Goal: Task Accomplishment & Management: Use online tool/utility

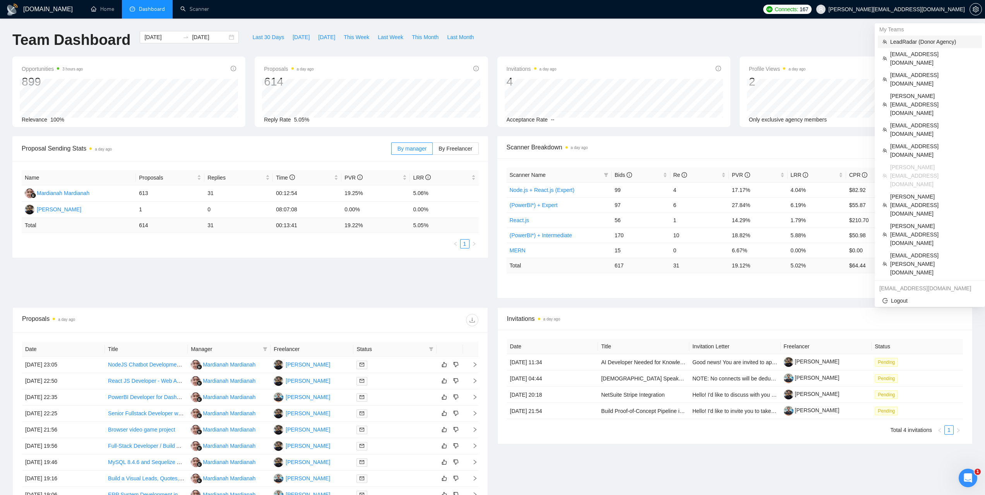
click at [908, 41] on span "LeadRadar (Donor Agency)" at bounding box center [934, 42] width 87 height 9
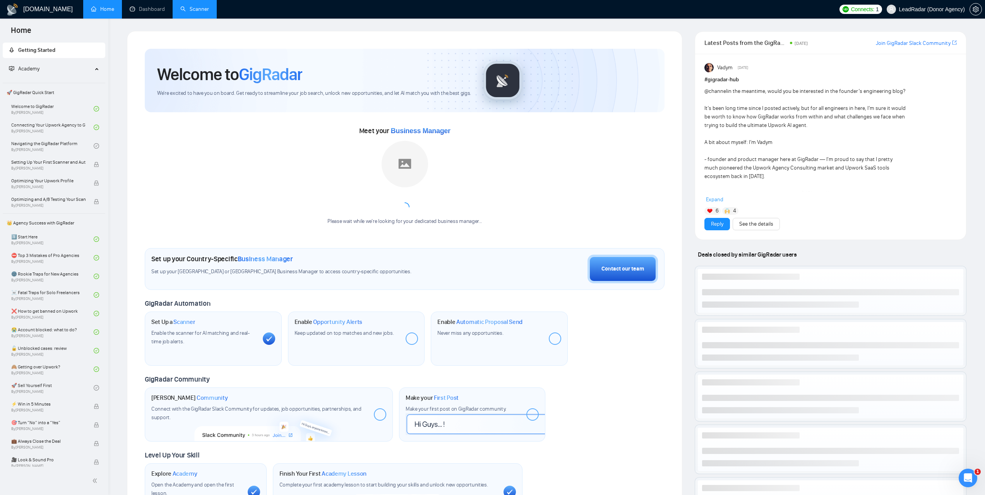
click at [199, 10] on link "Scanner" at bounding box center [194, 9] width 29 height 7
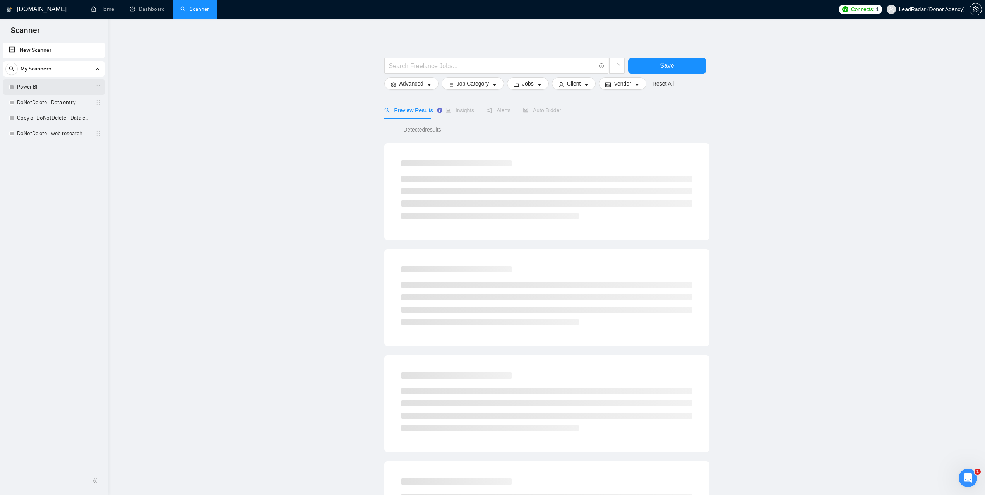
click at [34, 91] on link "Power BI" at bounding box center [54, 86] width 74 height 15
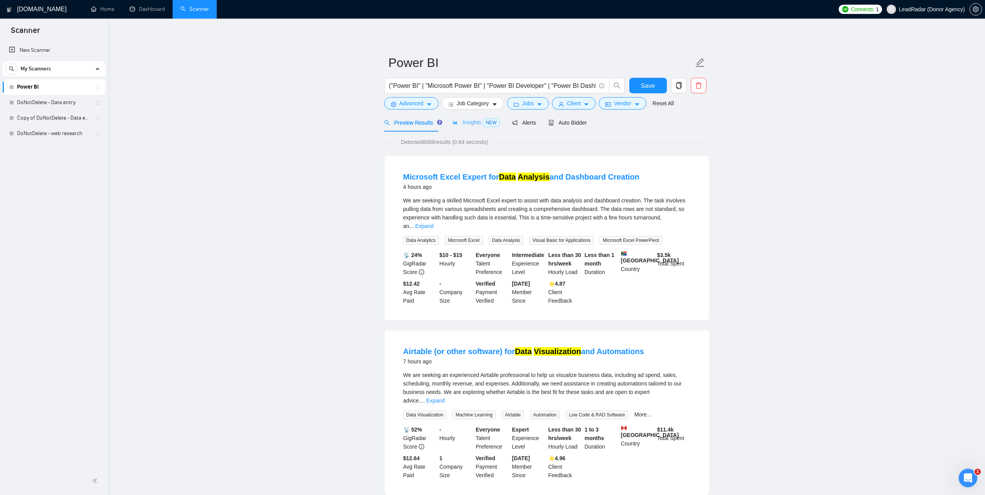
click at [463, 130] on div "Insights NEW" at bounding box center [476, 122] width 47 height 18
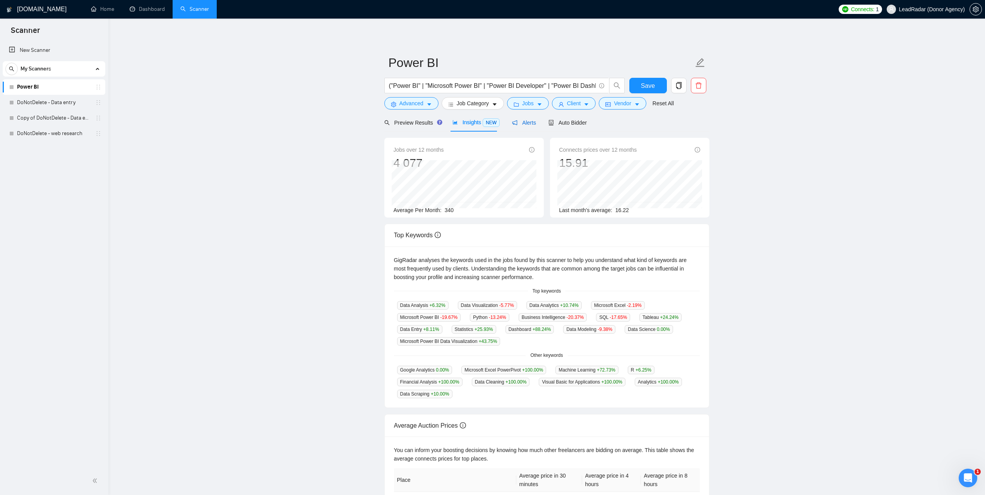
click at [517, 125] on span "Alerts" at bounding box center [524, 123] width 24 height 6
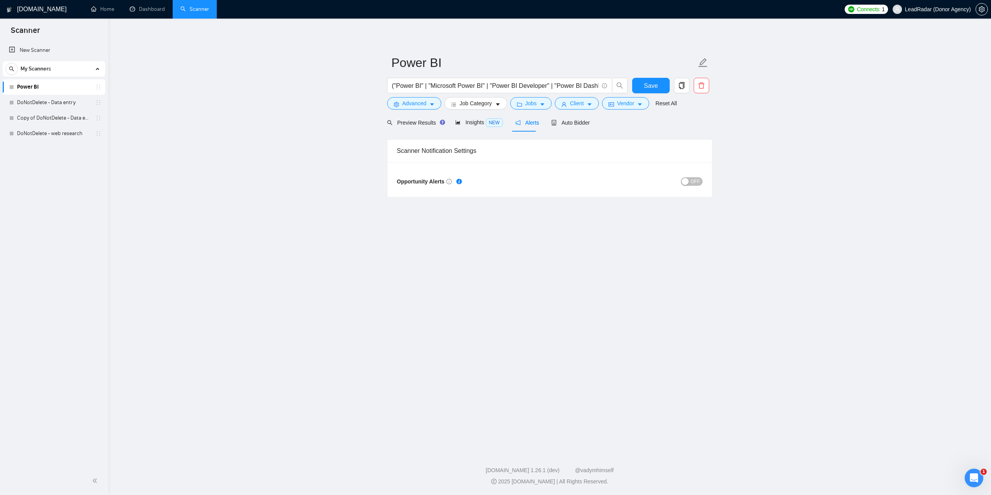
click at [697, 182] on span "OFF" at bounding box center [695, 181] width 9 height 9
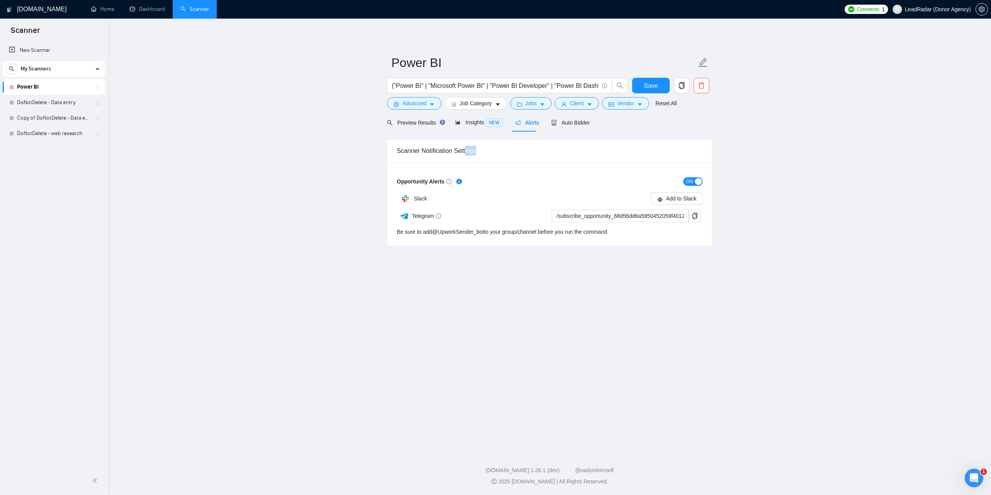
drag, startPoint x: 480, startPoint y: 151, endPoint x: 467, endPoint y: 151, distance: 12.8
click at [467, 151] on div "Scanner Notification Settings" at bounding box center [550, 151] width 306 height 22
drag, startPoint x: 394, startPoint y: 180, endPoint x: 444, endPoint y: 184, distance: 50.5
click at [444, 184] on div "Opportunity Alerts ON Slack Add to Slack Telegram /subscribe_opportunity_68d56d…" at bounding box center [550, 203] width 324 height 83
copy span "Opportunity Alerts"
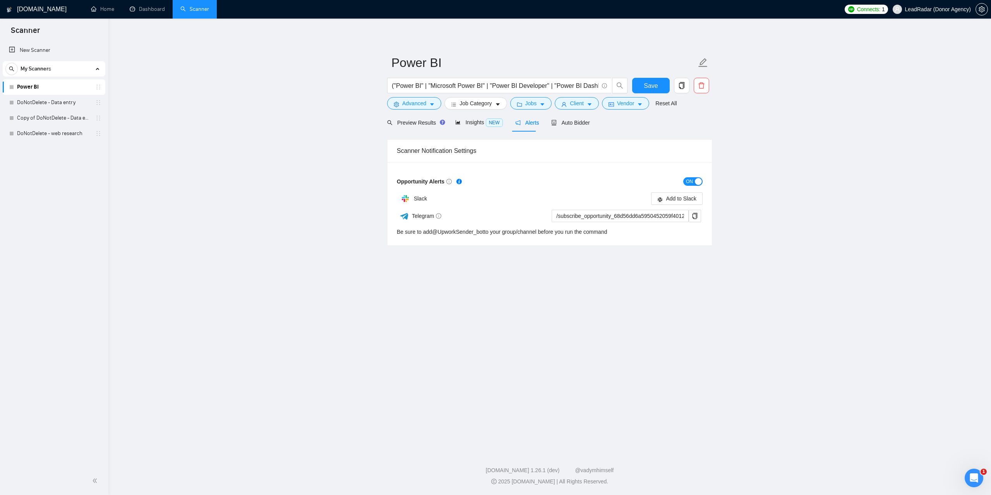
click at [811, 152] on main "Power BI ("Power BI" | "Microsoft Power BI" | "Power BI Developer" | "Power BI …" at bounding box center [550, 233] width 858 height 405
click at [673, 201] on span "Add to Slack" at bounding box center [681, 198] width 31 height 9
click at [156, 10] on link "Dashboard" at bounding box center [147, 9] width 35 height 7
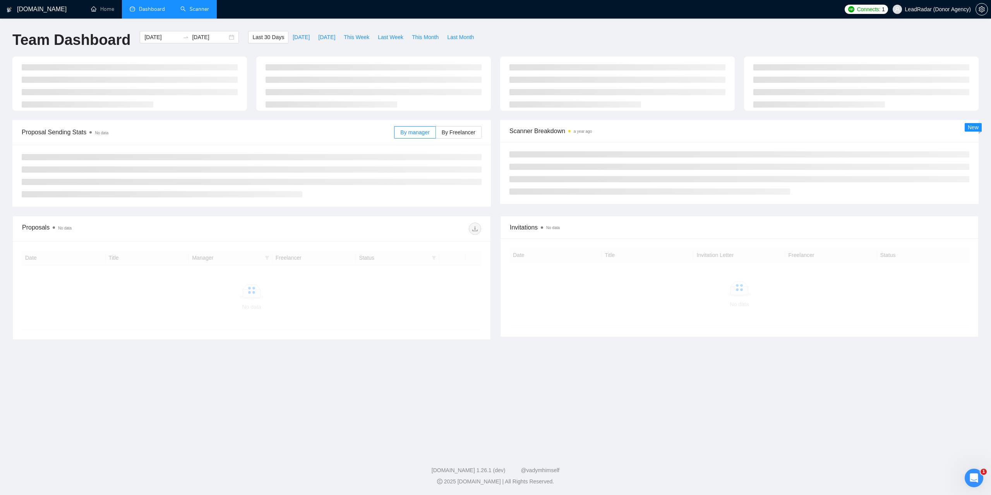
click at [190, 7] on link "Scanner" at bounding box center [194, 9] width 29 height 7
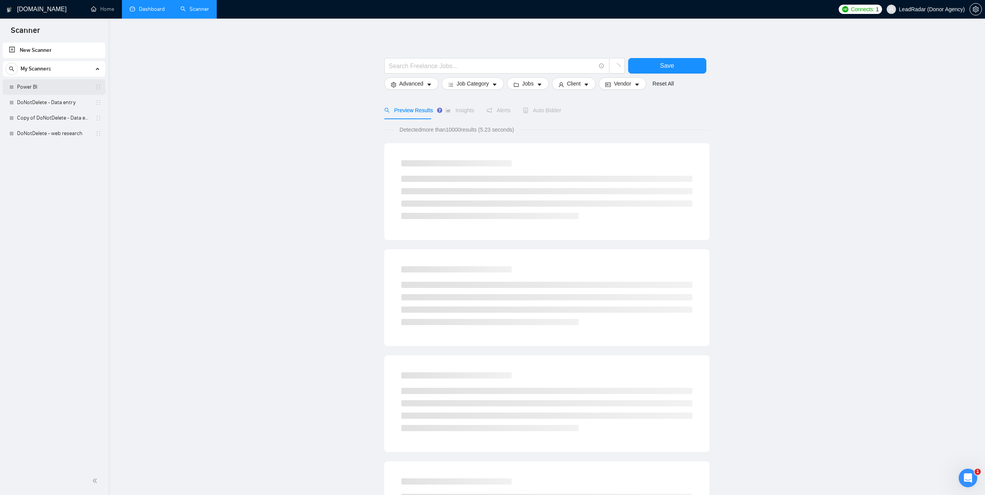
click at [47, 89] on link "Power BI" at bounding box center [54, 86] width 74 height 15
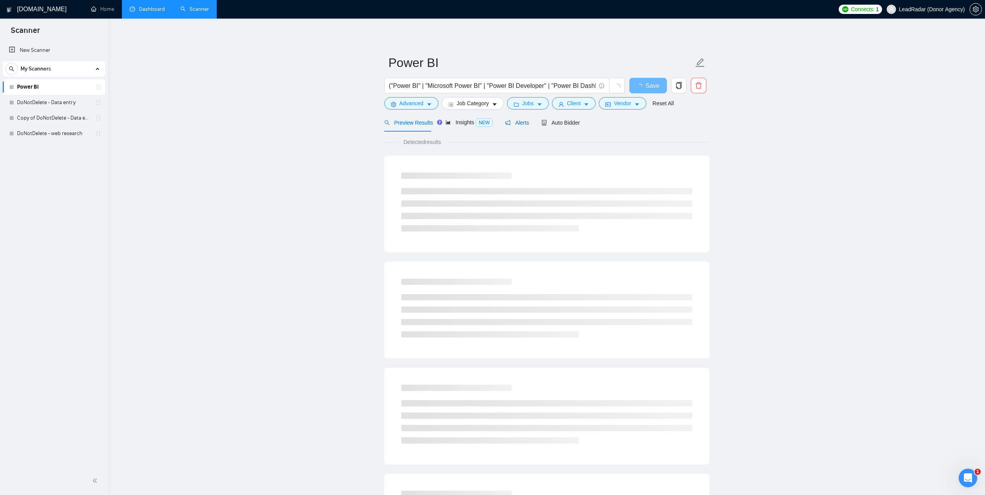
click at [512, 122] on span "Alerts" at bounding box center [517, 123] width 24 height 6
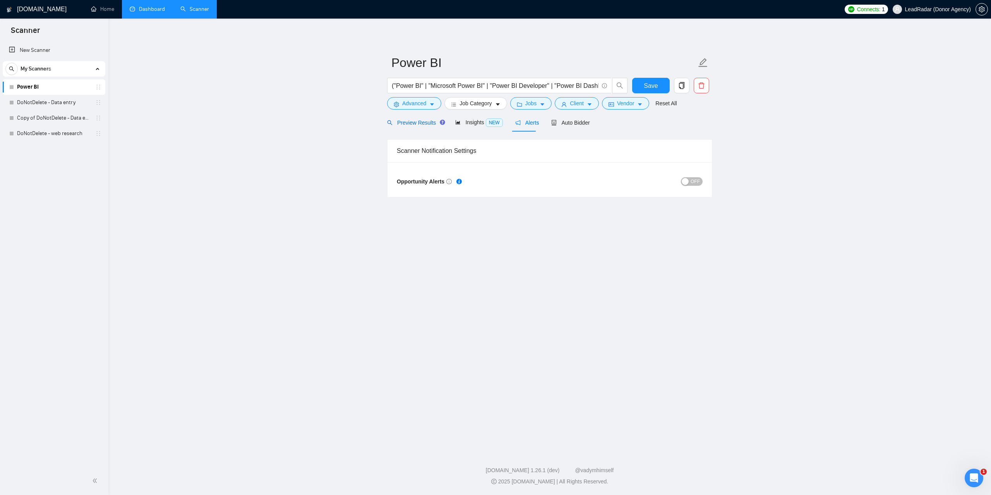
click at [405, 121] on span "Preview Results" at bounding box center [415, 123] width 56 height 6
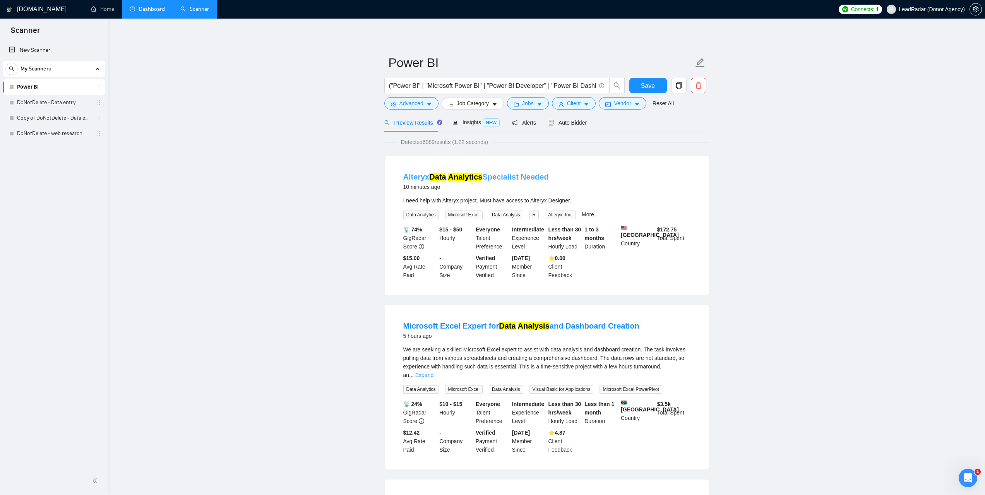
click at [499, 180] on link "Alteryx Data Analytics Specialist Needed" at bounding box center [476, 177] width 146 height 9
click at [152, 6] on link "Dashboard" at bounding box center [147, 9] width 35 height 7
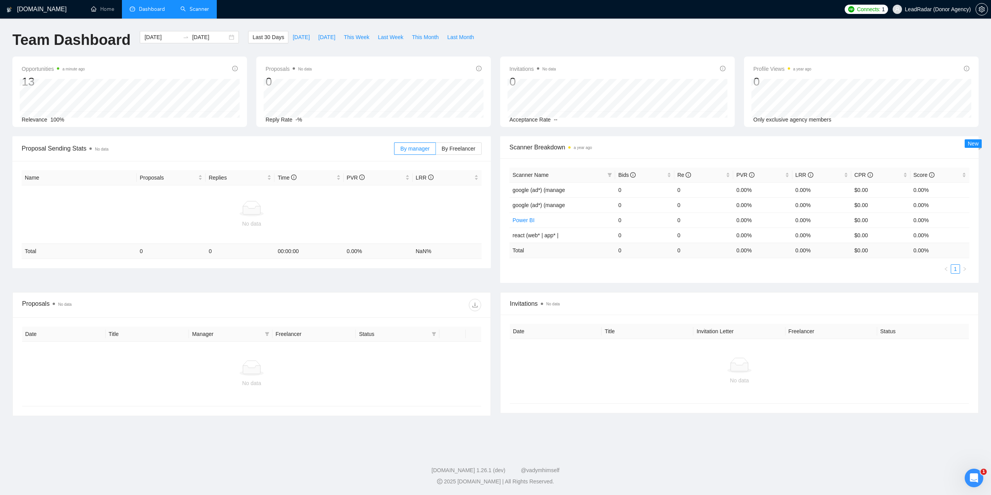
click at [209, 12] on link "Scanner" at bounding box center [194, 9] width 29 height 7
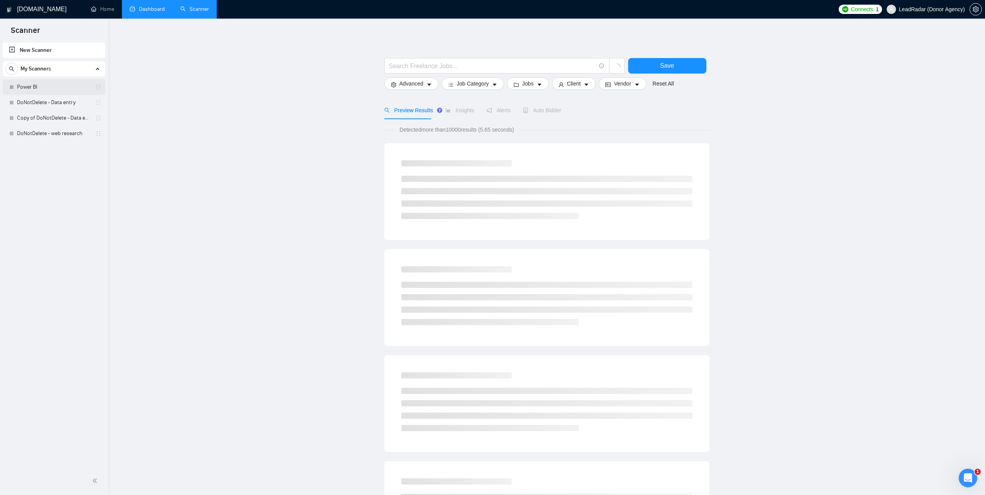
click at [32, 84] on link "Power BI" at bounding box center [54, 86] width 74 height 15
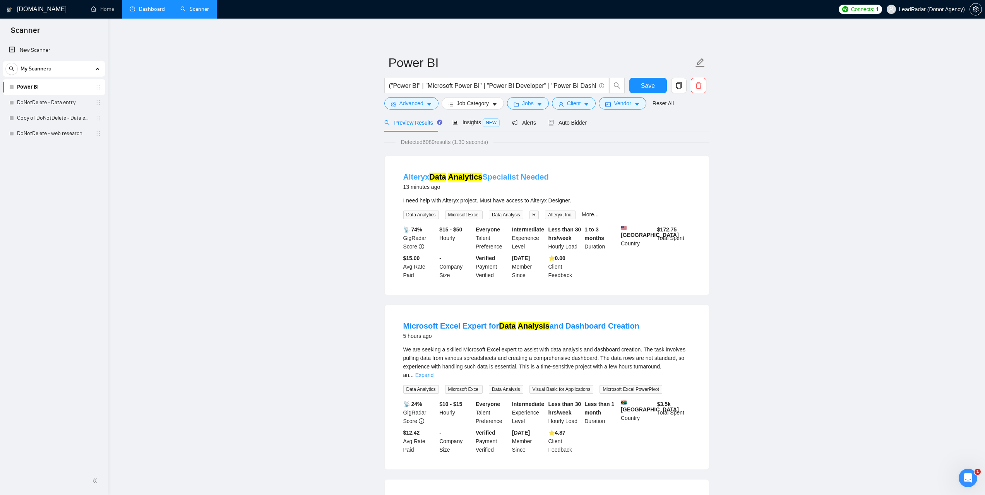
click at [488, 176] on link "Alteryx Data Analytics Specialist Needed" at bounding box center [476, 177] width 146 height 9
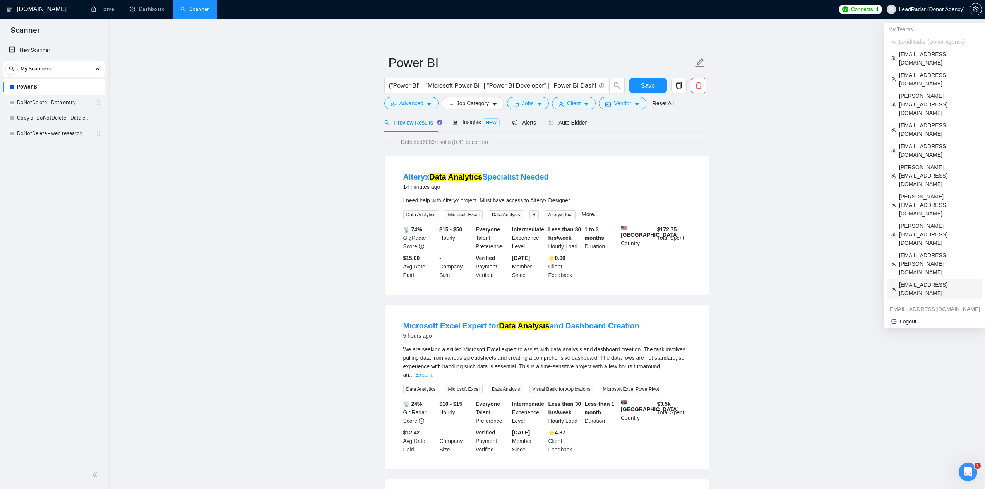
click at [917, 281] on span "artimixov@gmail.com" at bounding box center [938, 289] width 78 height 17
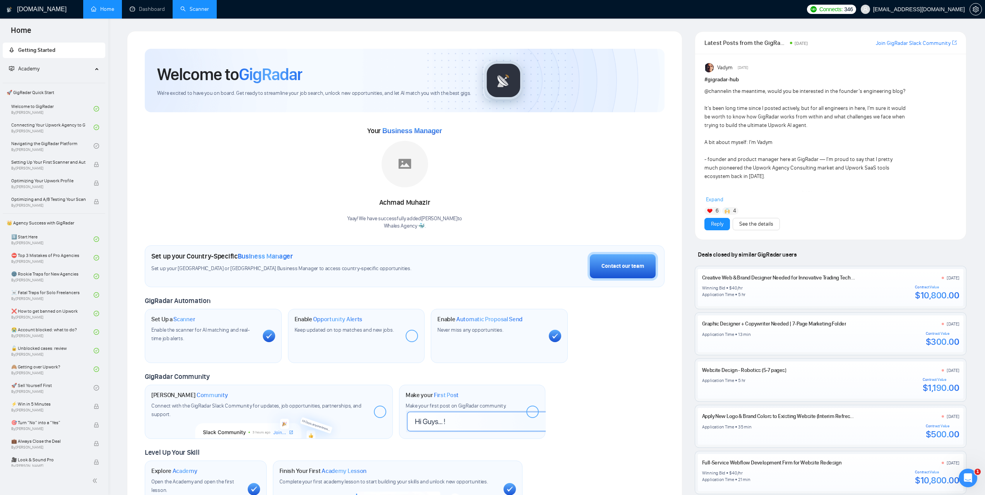
click at [207, 12] on link "Scanner" at bounding box center [194, 9] width 29 height 7
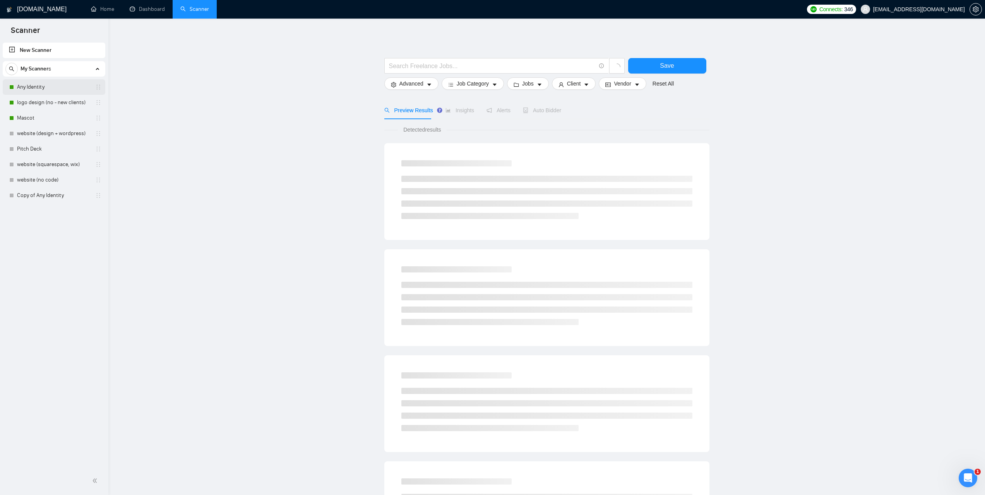
click at [24, 86] on link "Any Identity" at bounding box center [54, 86] width 74 height 15
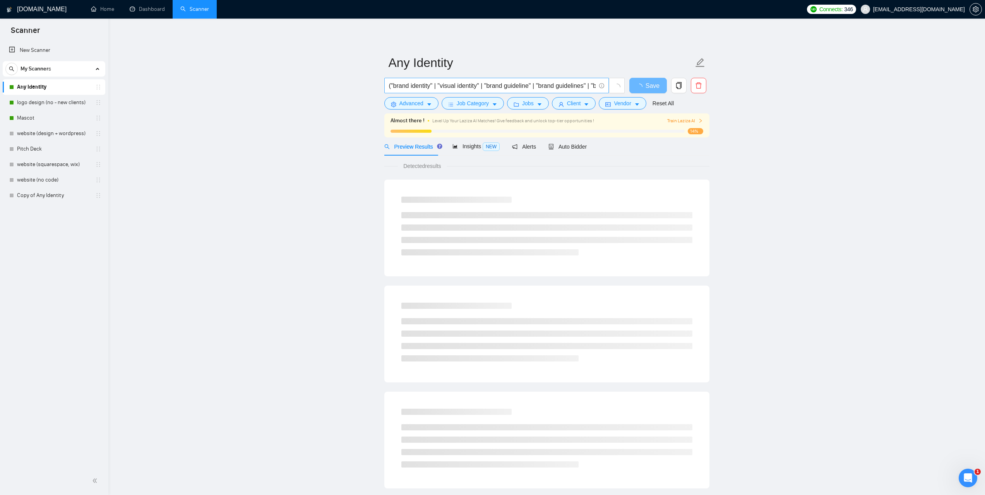
click at [571, 86] on input "("brand identity" | "visual identity" | "brand guideline" | "brand guidelines" …" at bounding box center [492, 86] width 207 height 10
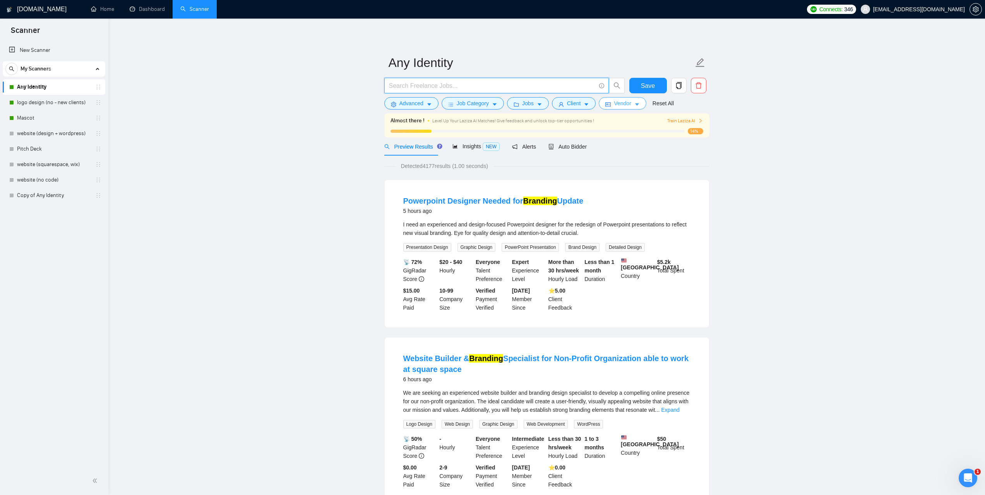
type input "Є"
paste input "Logo, Brand Guideline, Packaging Designer for Korean-Inspired Bakery Café"
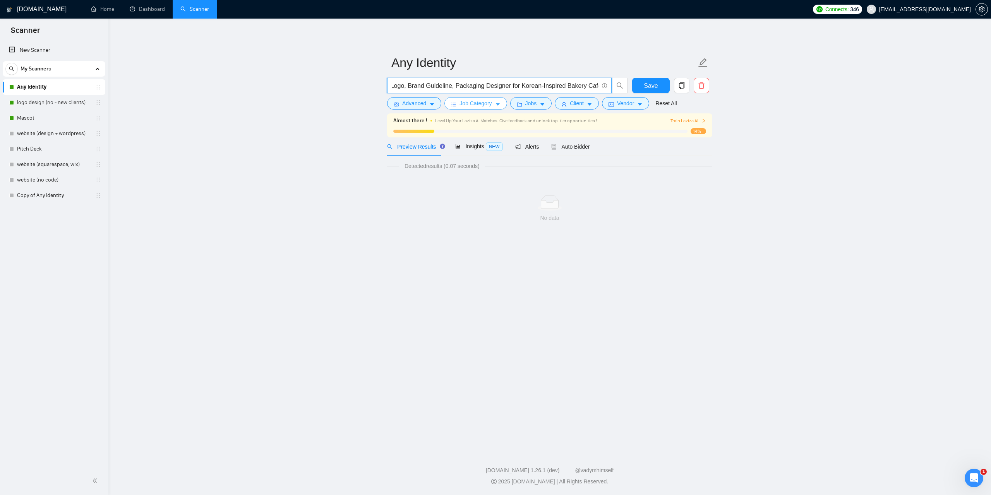
type input ""Logo, Brand Guideline, Packaging Designer for Korean-Inspired Bakery Café""
click at [493, 99] on button "Job Category" at bounding box center [475, 103] width 62 height 12
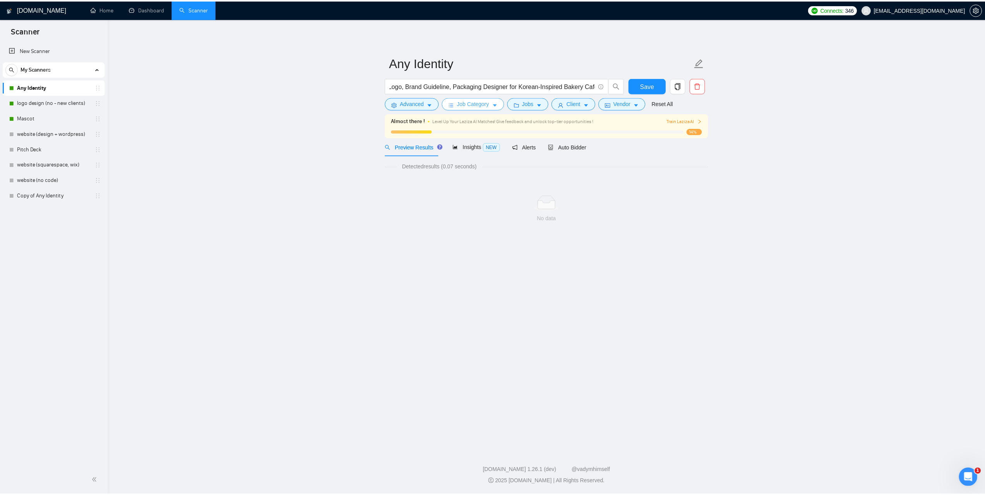
scroll to position [0, 0]
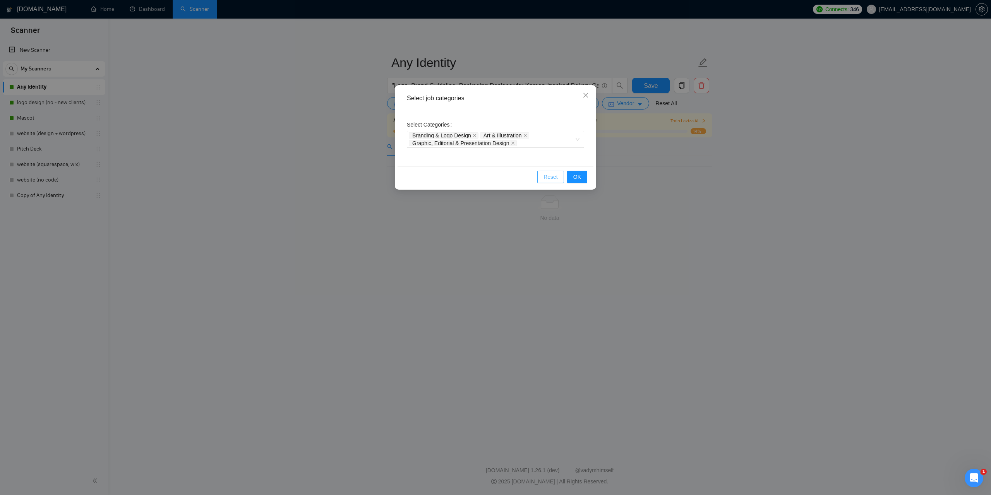
click at [550, 178] on span "Reset" at bounding box center [551, 177] width 14 height 9
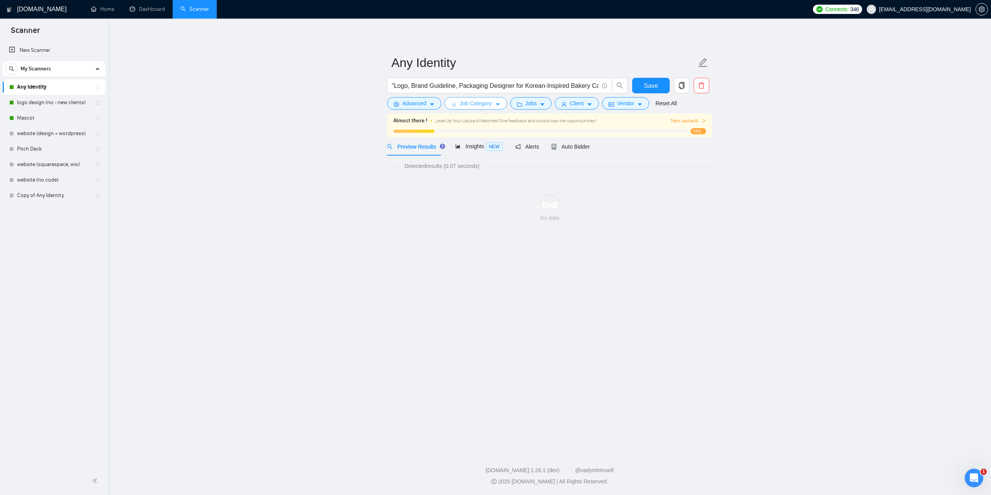
click at [767, 202] on body "Scanner New Scanner My Scanners Any Identity logo design (no - new clients) Mas…" at bounding box center [495, 247] width 991 height 495
click at [555, 89] on input ""Logo, Brand Guideline, Packaging Designer for Korean-Inspired Bakery Café"" at bounding box center [495, 86] width 207 height 10
click at [60, 104] on link "logo design (no - new clients)" at bounding box center [54, 102] width 74 height 15
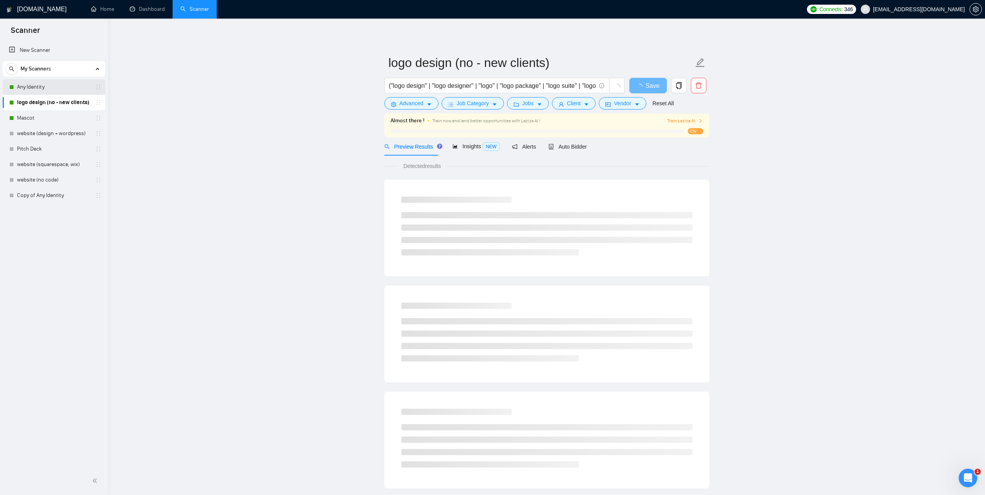
click at [37, 86] on link "Any Identity" at bounding box center [54, 86] width 74 height 15
click at [537, 88] on input "("brand identity" | "visual identity" | "brand guideline" | "brand guidelines" …" at bounding box center [492, 86] width 207 height 10
paste input ""Logo, Brand Guideline, Packaging Designer for Korean-Inspired Bakery Café""
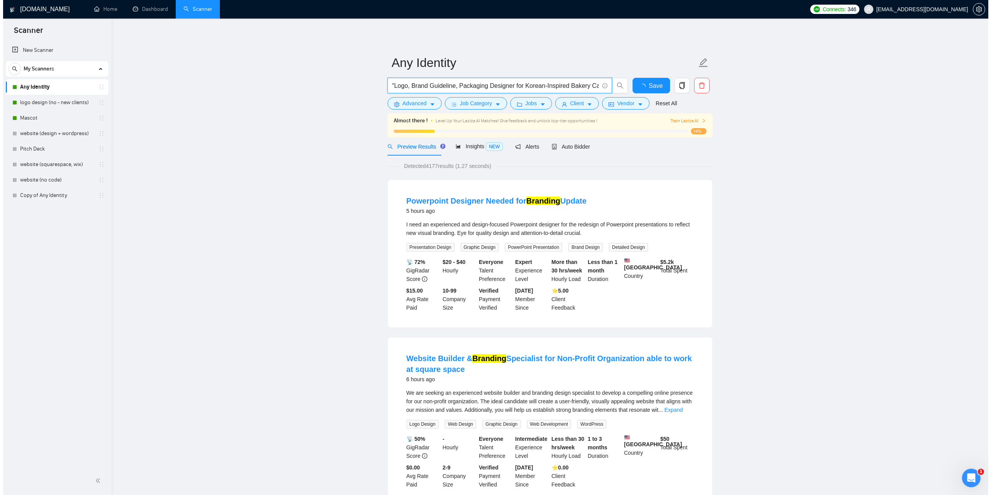
scroll to position [0, 3]
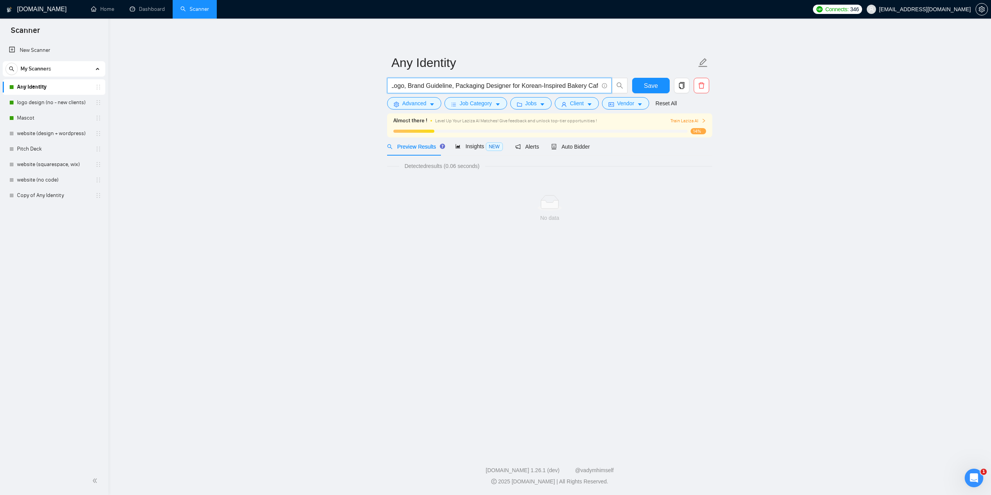
type input ""Logo, Brand Guideline, Packaging Designer for Korean-Inspired Bakery Café""
click at [584, 103] on button "Client" at bounding box center [577, 103] width 44 height 12
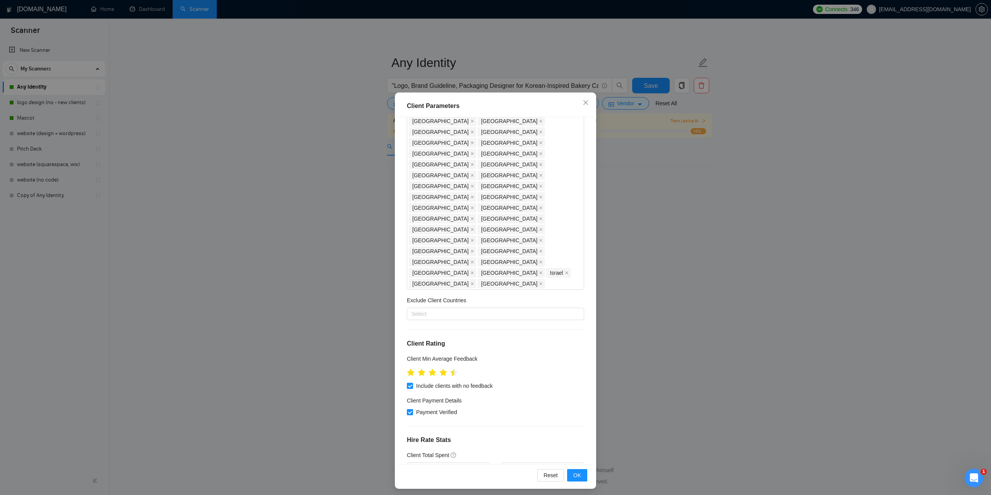
scroll to position [22, 0]
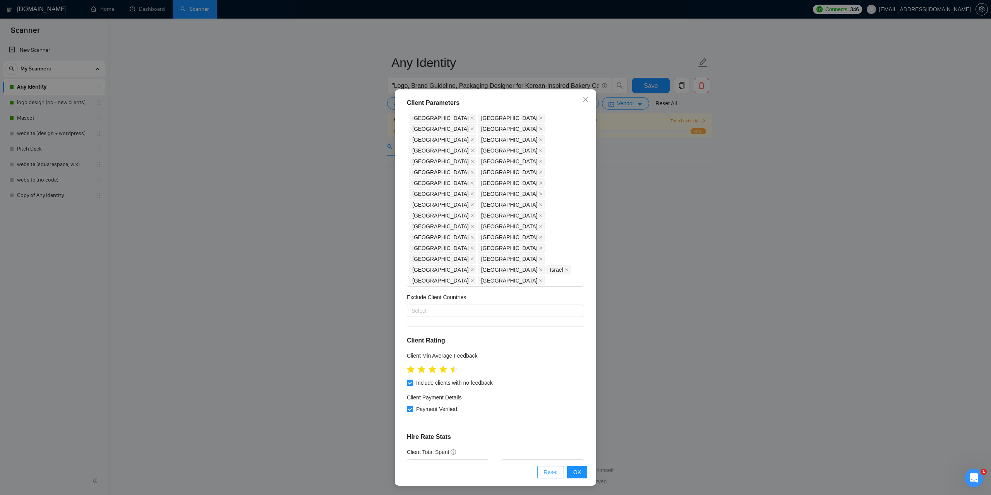
click at [544, 474] on span "Reset" at bounding box center [551, 472] width 14 height 9
checkbox input "false"
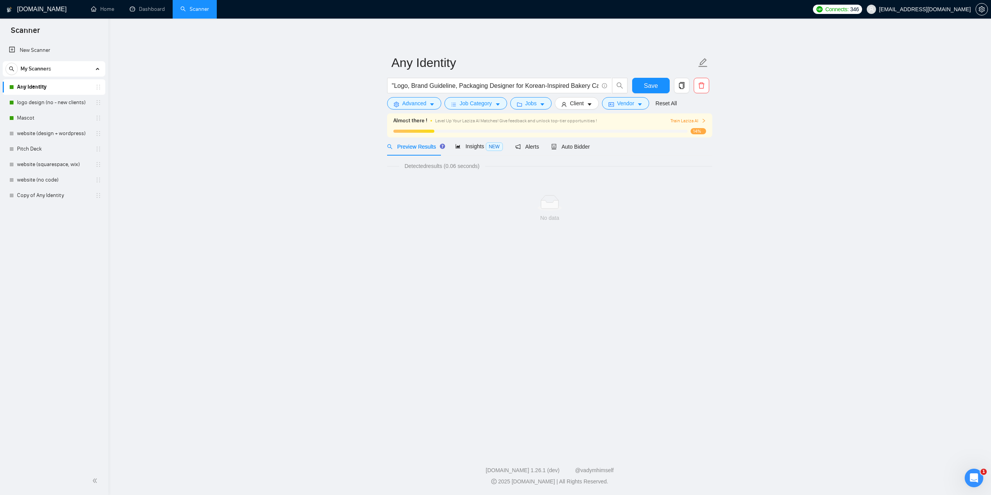
scroll to position [0, 0]
click at [696, 369] on main "Any Identity "Logo, Brand Guideline, Packaging Designer for Korean-Inspired Bak…" at bounding box center [550, 233] width 858 height 405
click at [552, 86] on input ""Logo, Brand Guideline, Packaging Designer for Korean-Inspired Bakery Café"" at bounding box center [495, 86] width 207 height 10
click at [622, 107] on span "Vendor" at bounding box center [625, 103] width 17 height 9
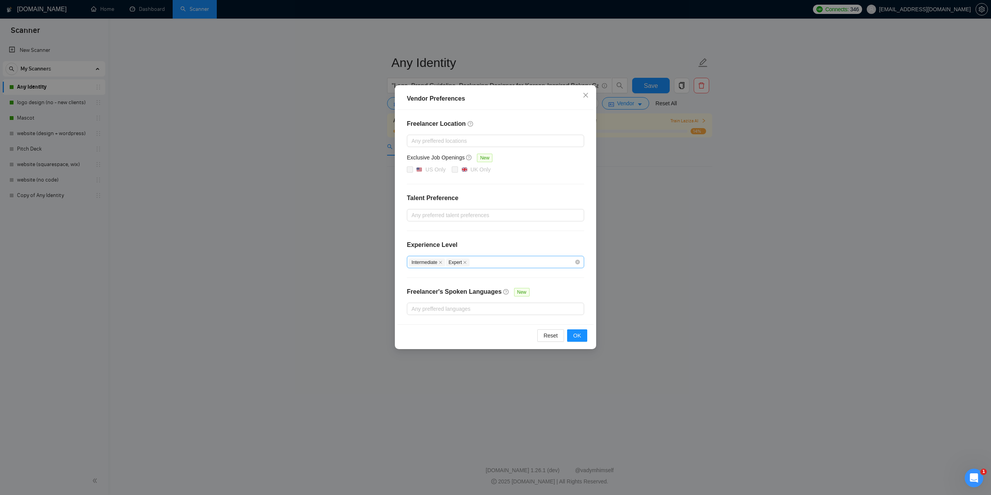
click at [580, 264] on div "Intermediate Expert" at bounding box center [495, 262] width 177 height 12
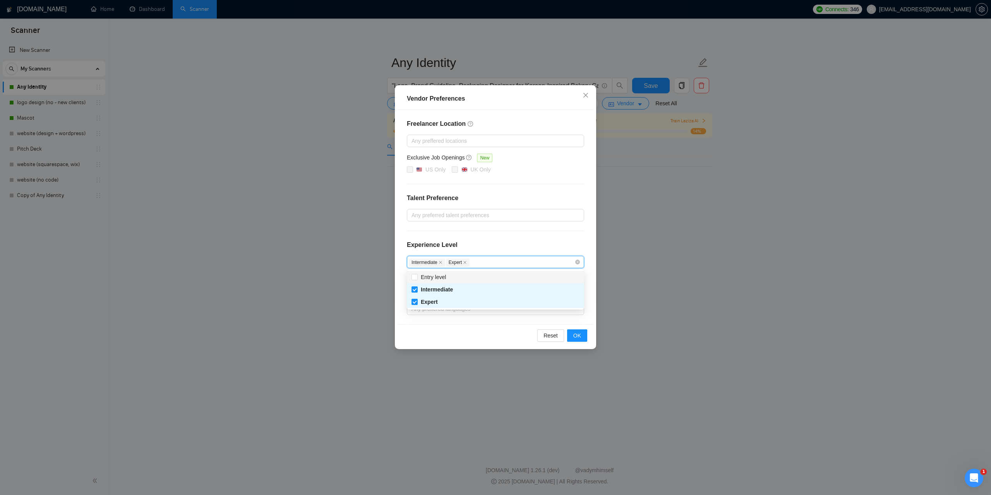
checkbox input "false"
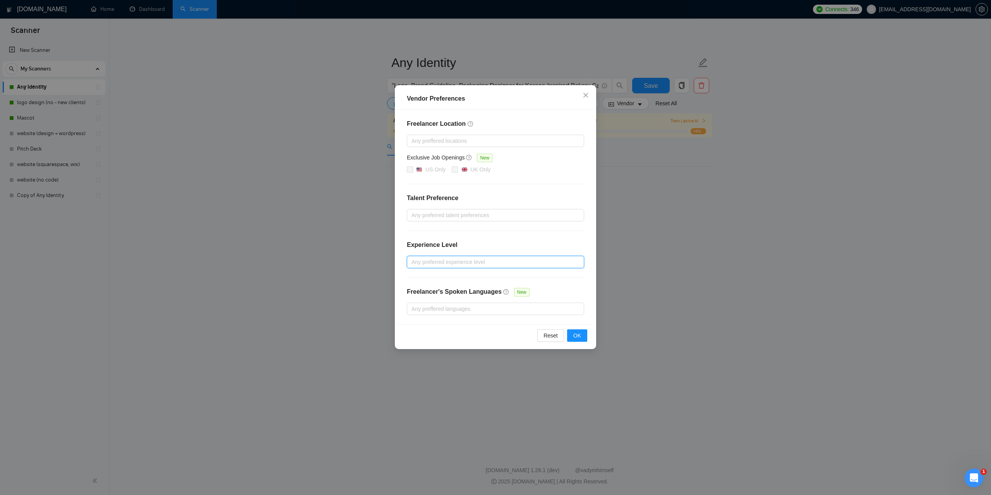
click at [697, 276] on div "Vendor Preferences Freelancer Location Any preffered locations Exclusive Job Op…" at bounding box center [495, 247] width 991 height 495
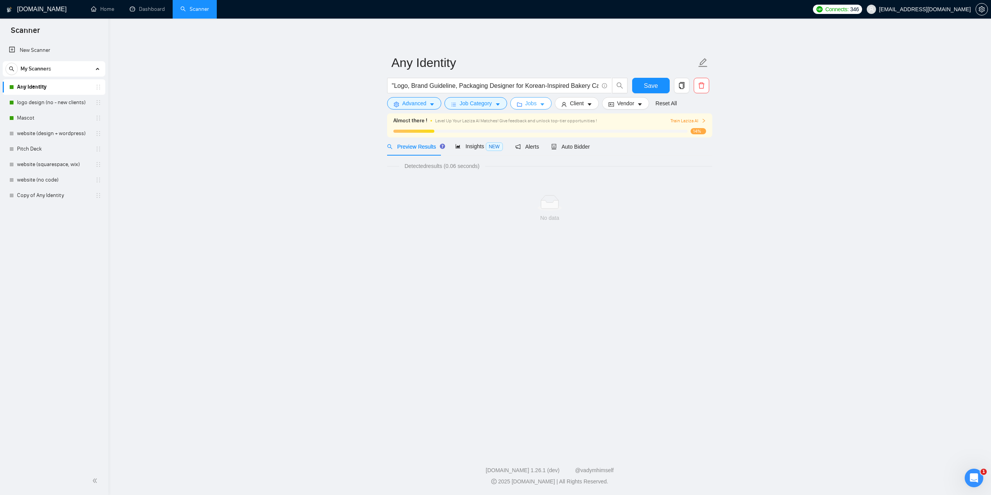
click at [531, 108] on button "Jobs" at bounding box center [531, 103] width 42 height 12
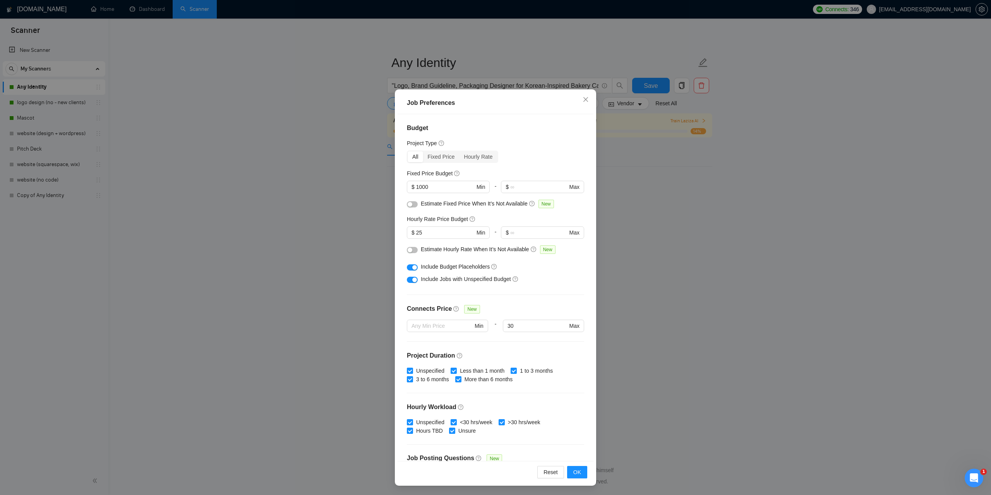
click at [699, 285] on div "Job Preferences Budget Project Type All Fixed Price Hourly Rate Fixed Price Bud…" at bounding box center [495, 247] width 991 height 495
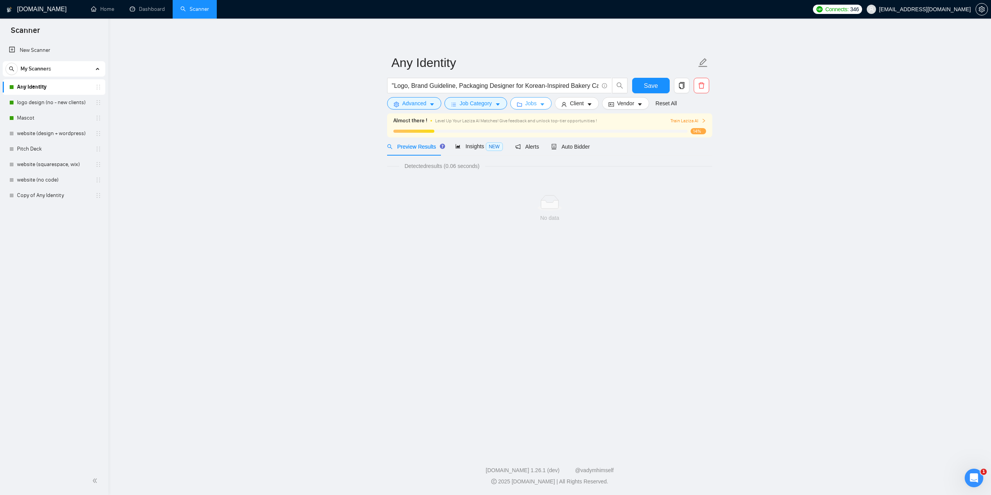
click at [540, 103] on icon "caret-down" at bounding box center [542, 104] width 5 height 5
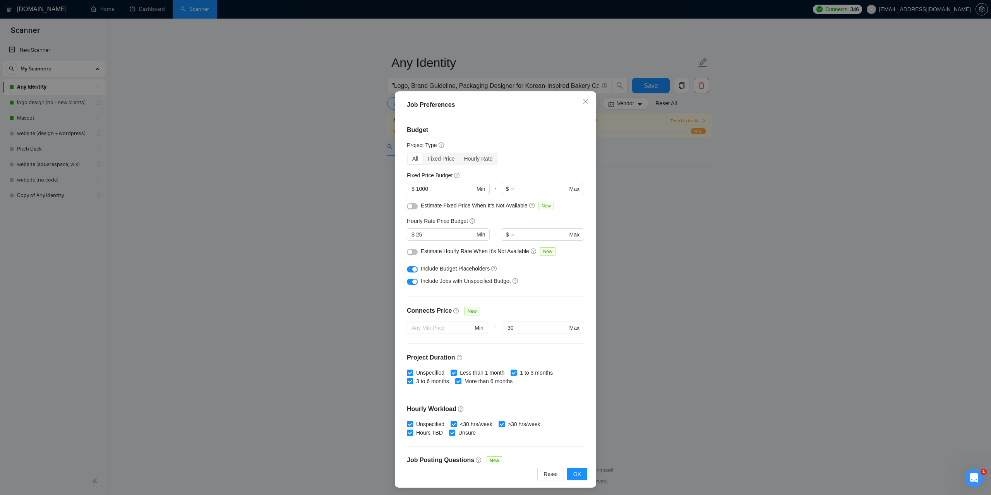
scroll to position [22, 0]
click at [547, 469] on span "Reset" at bounding box center [551, 472] width 14 height 9
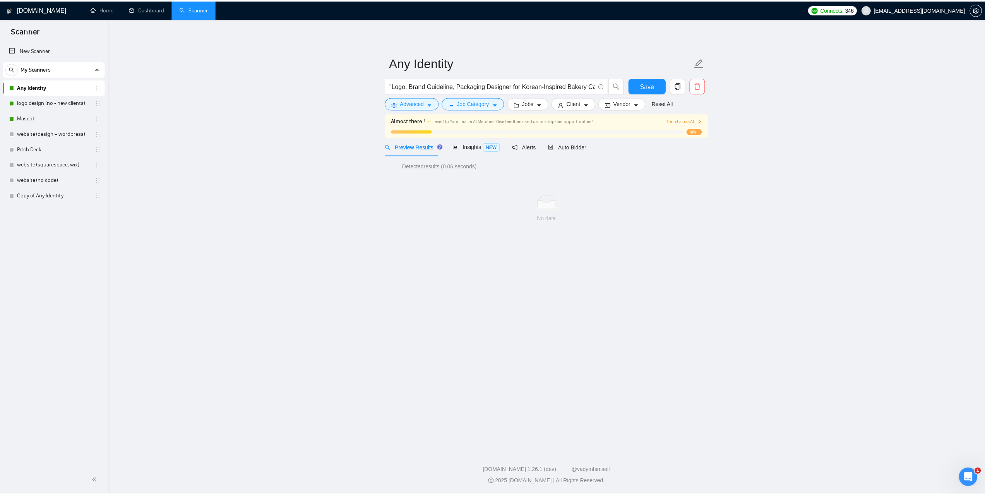
scroll to position [0, 0]
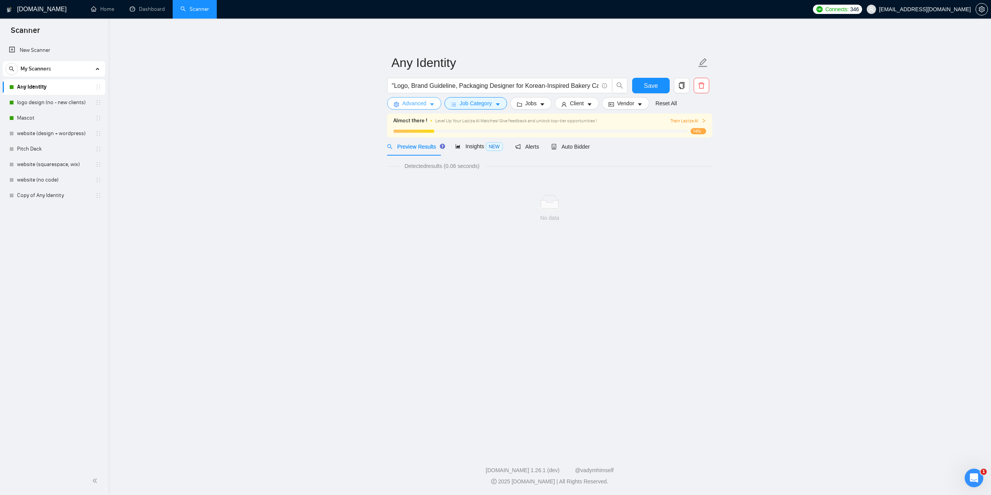
click at [428, 107] on button "Advanced" at bounding box center [414, 103] width 54 height 12
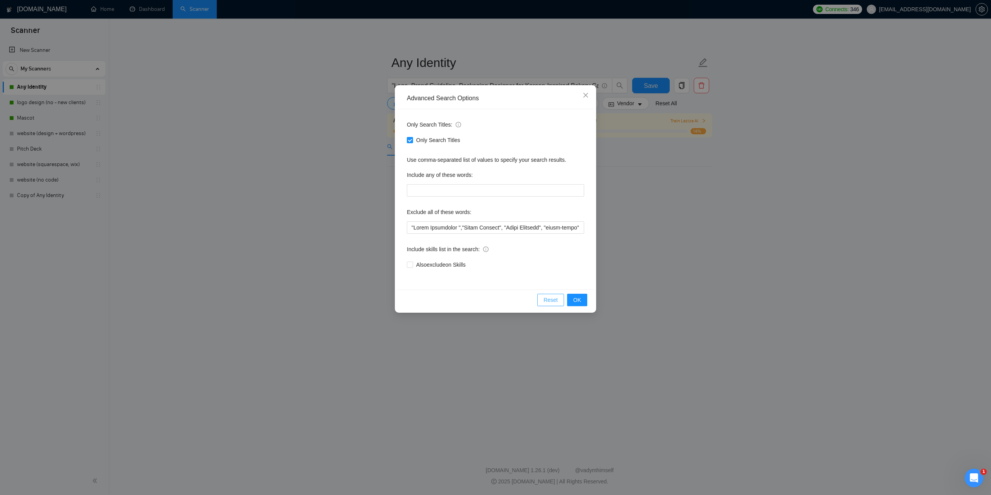
click at [556, 300] on span "Reset" at bounding box center [551, 300] width 14 height 9
checkbox input "false"
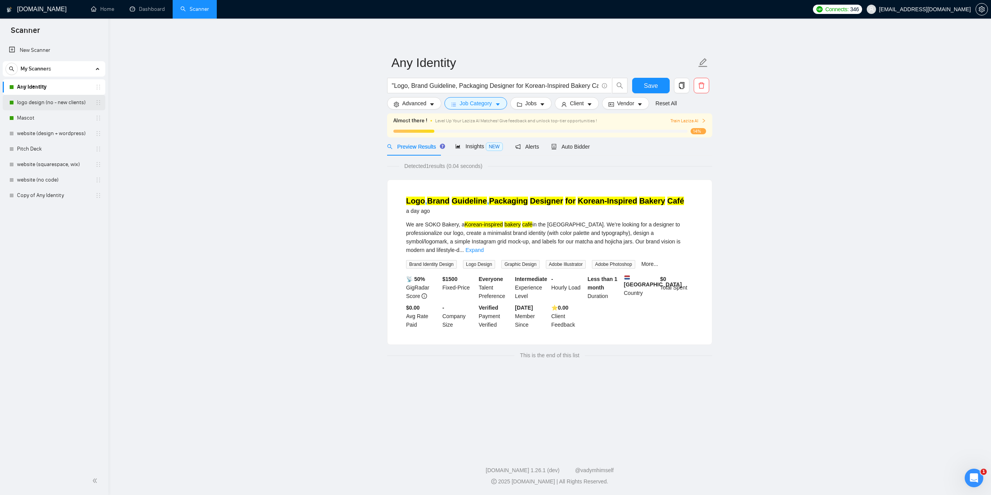
click at [48, 104] on link "logo design (no - new clients)" at bounding box center [54, 102] width 74 height 15
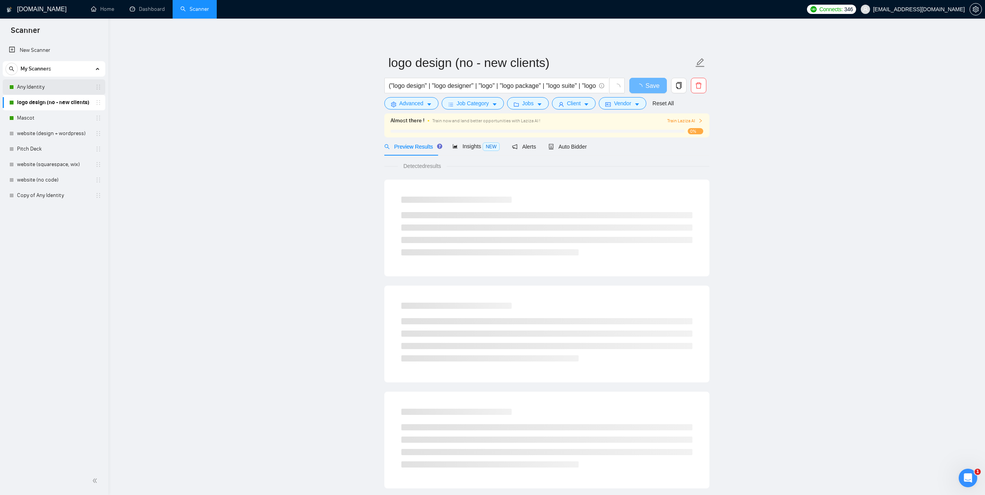
click at [44, 89] on link "Any Identity" at bounding box center [54, 86] width 74 height 15
click at [424, 103] on button "Advanced" at bounding box center [411, 103] width 54 height 12
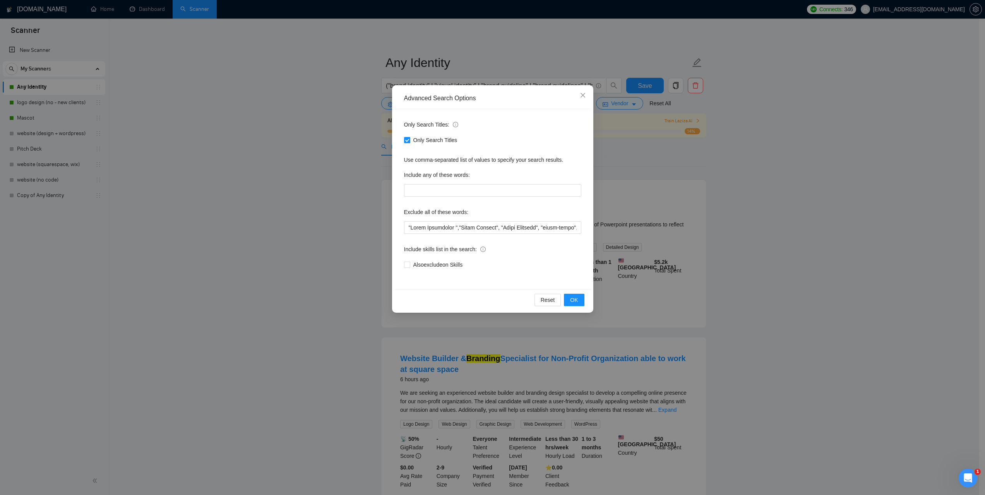
click at [407, 141] on input "Only Search Titles" at bounding box center [406, 139] width 5 height 5
checkbox input "false"
click at [570, 300] on button "OK" at bounding box center [574, 300] width 20 height 12
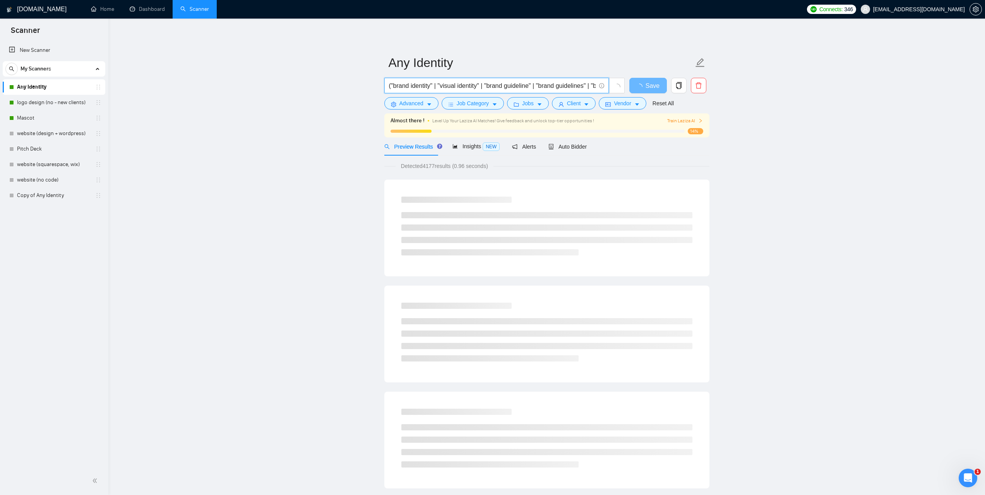
click at [572, 87] on input "("brand identity" | "visual identity" | "brand guideline" | "brand guidelines" …" at bounding box center [492, 86] width 207 height 10
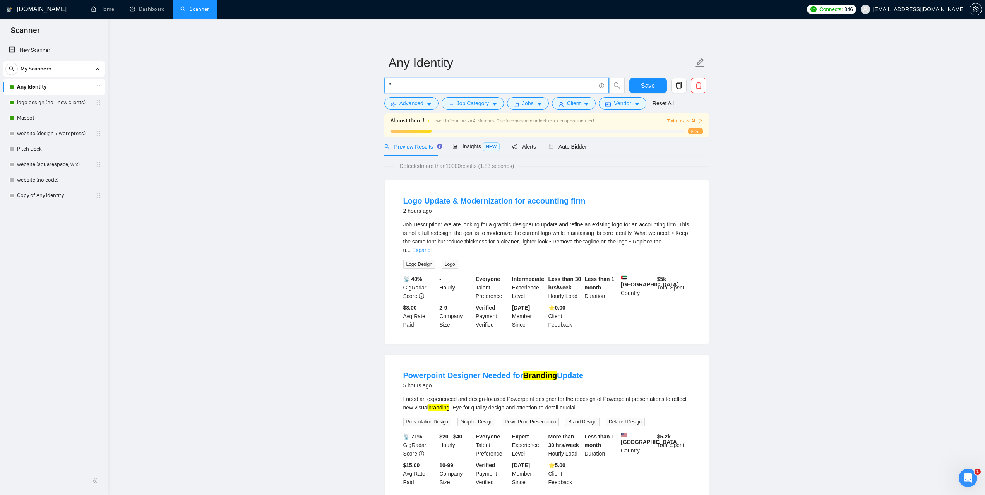
paste input ""Logo, Brand Guideline, Packaging Designer for Korean-Inspired Bakery Café""
type input """Logo, Brand Guideline, Packaging Designer for Korean-Inspired Bakery Café"""
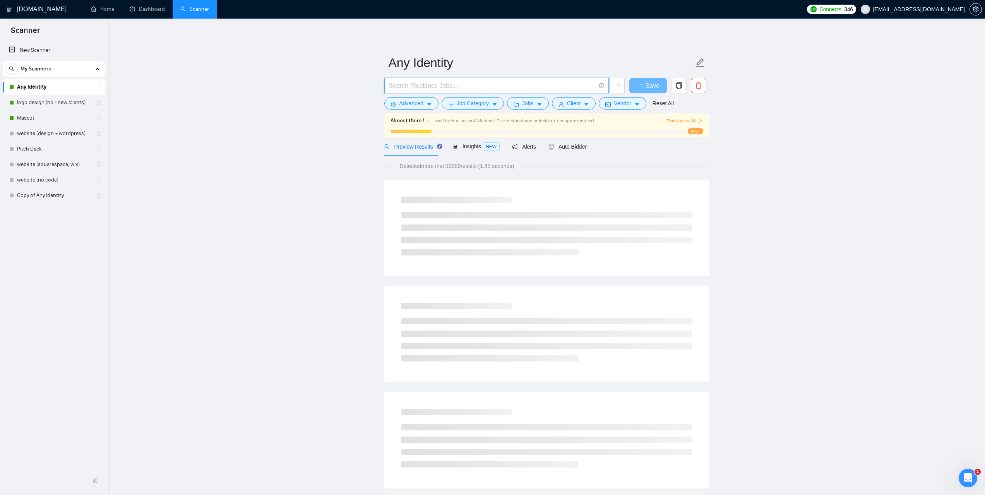
paste input ""Logo, Brand Guideline, Packaging Designer for Korean-Inspired Bakery Café""
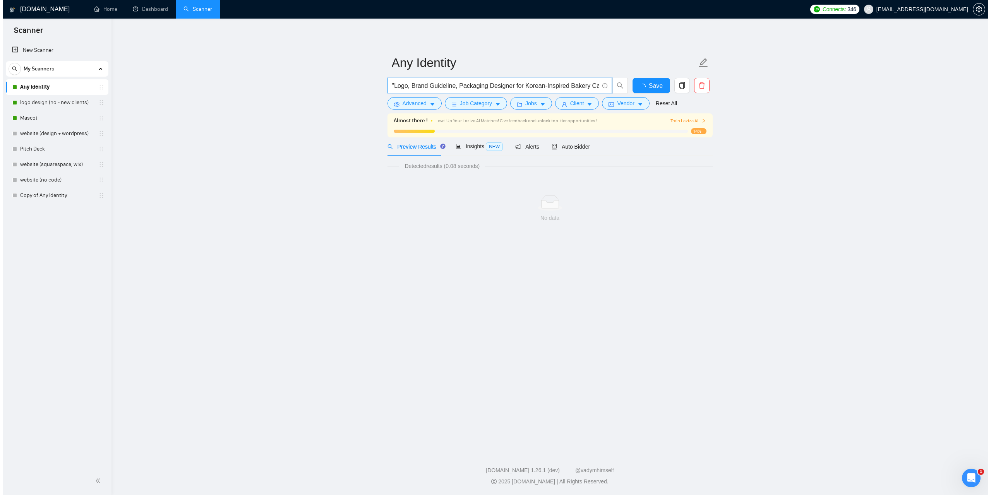
scroll to position [0, 3]
type input ""Logo, Brand Guideline, Packaging Designer for Korean-Inspired Bakery Café""
click at [426, 107] on span "Advanced" at bounding box center [414, 103] width 24 height 9
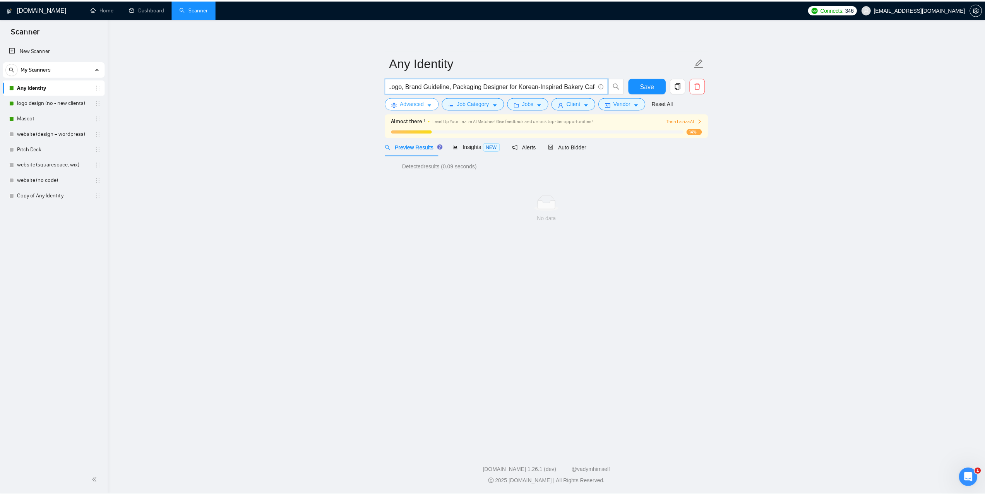
scroll to position [0, 0]
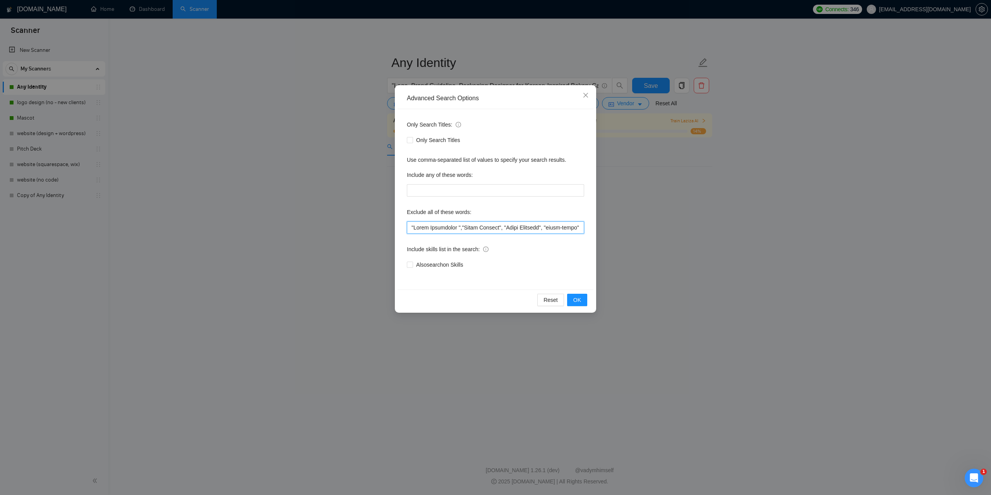
click at [522, 229] on input "text" at bounding box center [495, 227] width 177 height 12
click at [587, 94] on icon "close" at bounding box center [585, 95] width 5 height 5
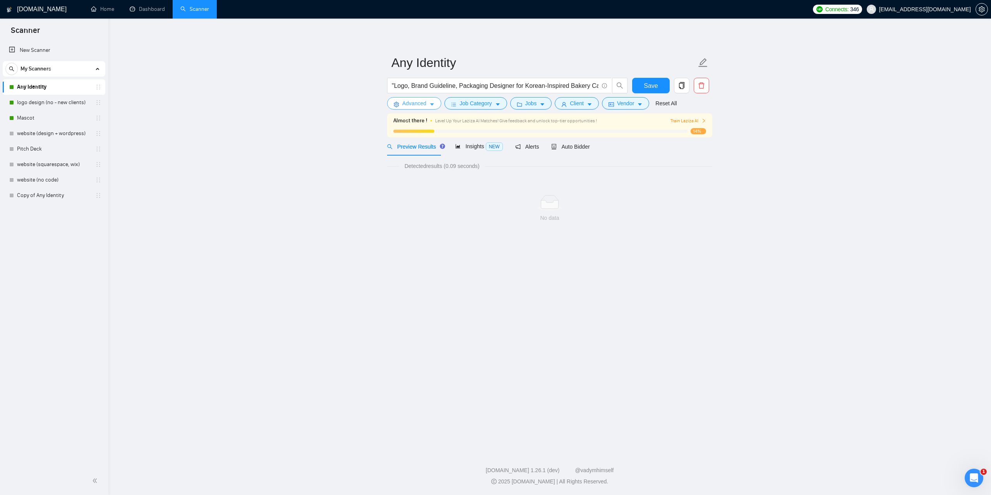
click at [434, 106] on icon "caret-down" at bounding box center [431, 104] width 5 height 5
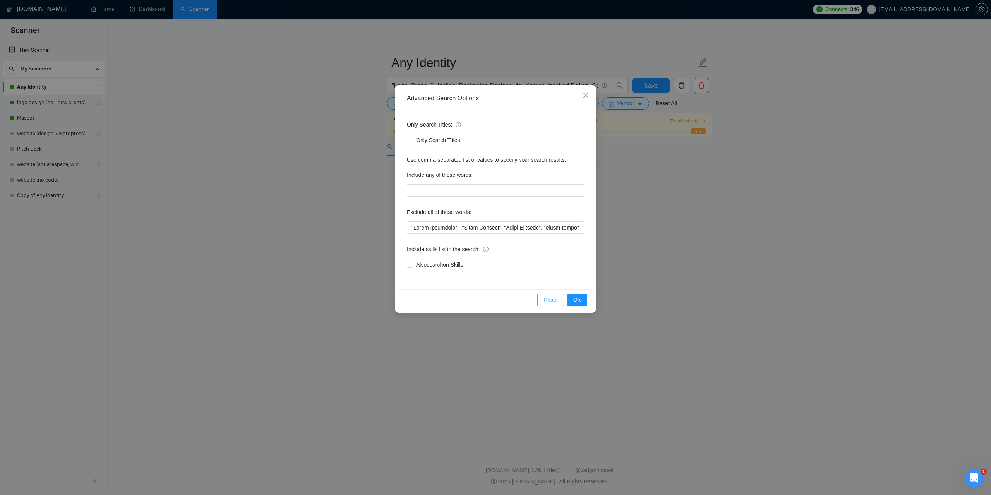
click at [552, 299] on span "Reset" at bounding box center [551, 300] width 14 height 9
checkbox input "false"
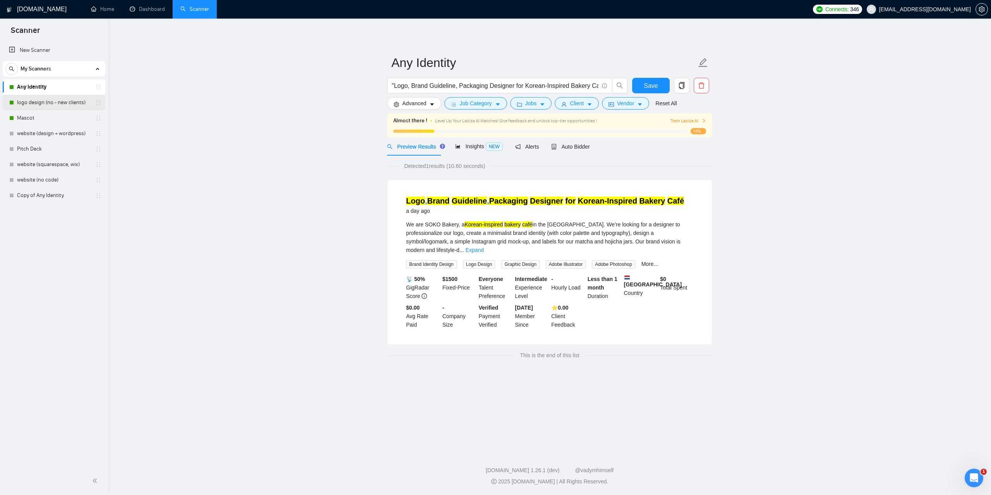
click at [46, 102] on link "logo design (no - new clients)" at bounding box center [54, 102] width 74 height 15
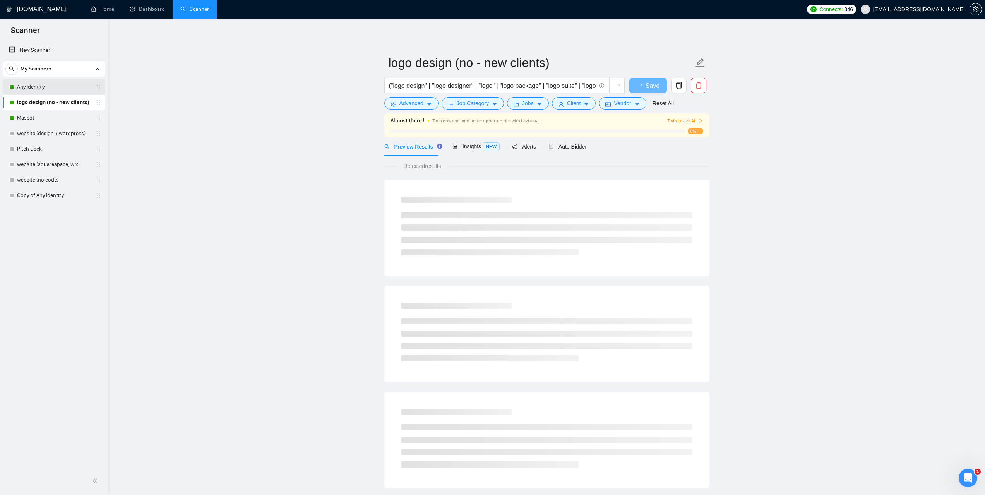
click at [34, 82] on link "Any Identity" at bounding box center [54, 86] width 74 height 15
click at [425, 103] on button "Advanced" at bounding box center [411, 103] width 54 height 12
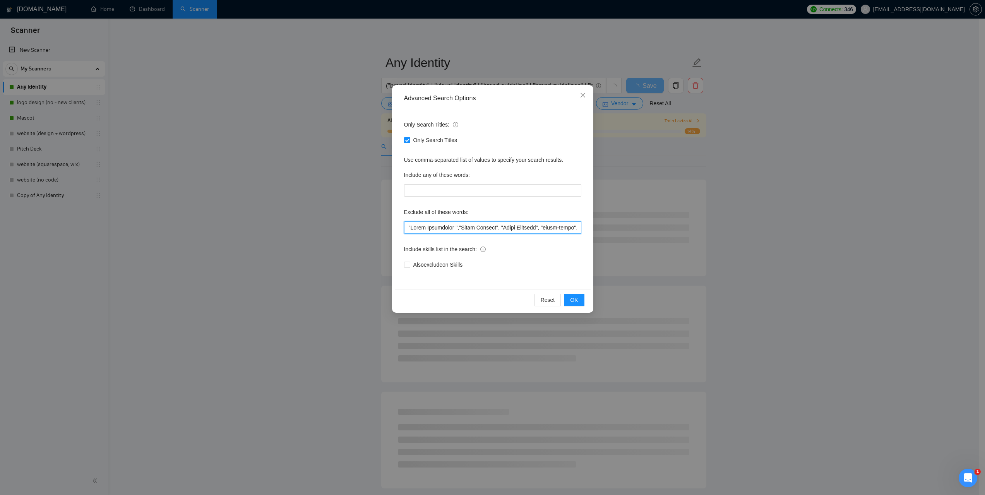
click at [490, 226] on input "text" at bounding box center [492, 227] width 177 height 12
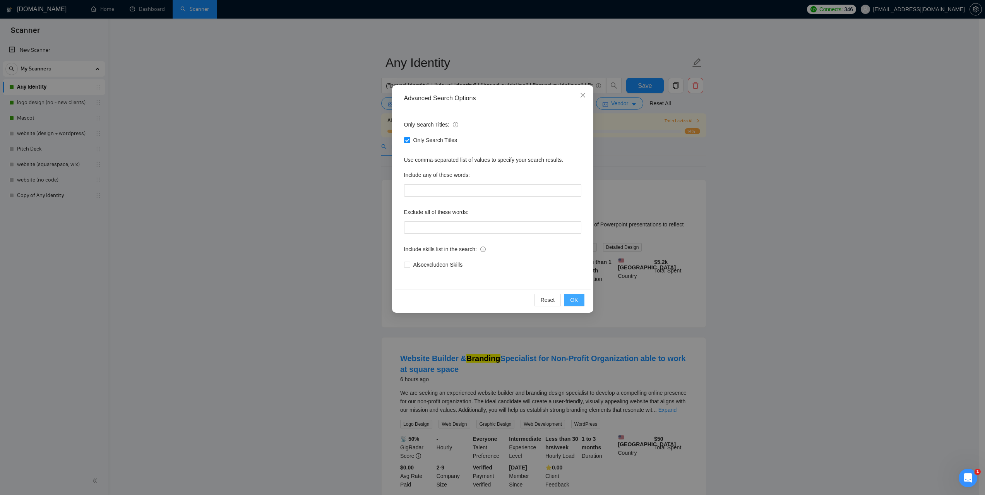
click at [574, 304] on span "OK" at bounding box center [574, 300] width 8 height 9
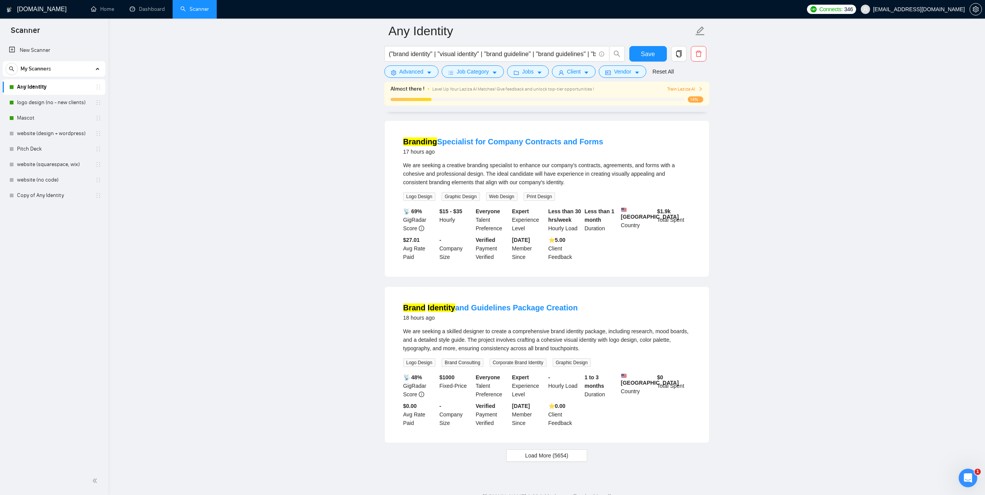
scroll to position [1451, 0]
click at [568, 450] on span "Load More (5654)" at bounding box center [546, 454] width 43 height 9
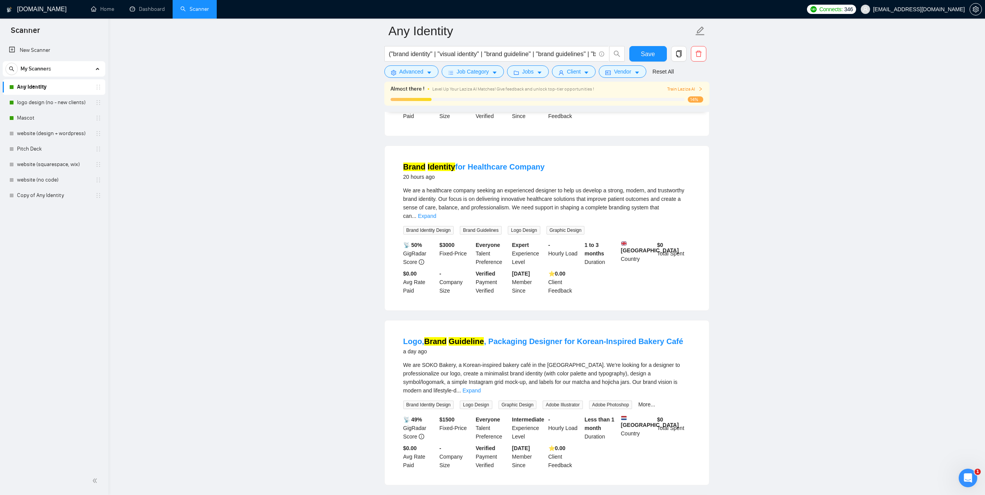
scroll to position [1877, 0]
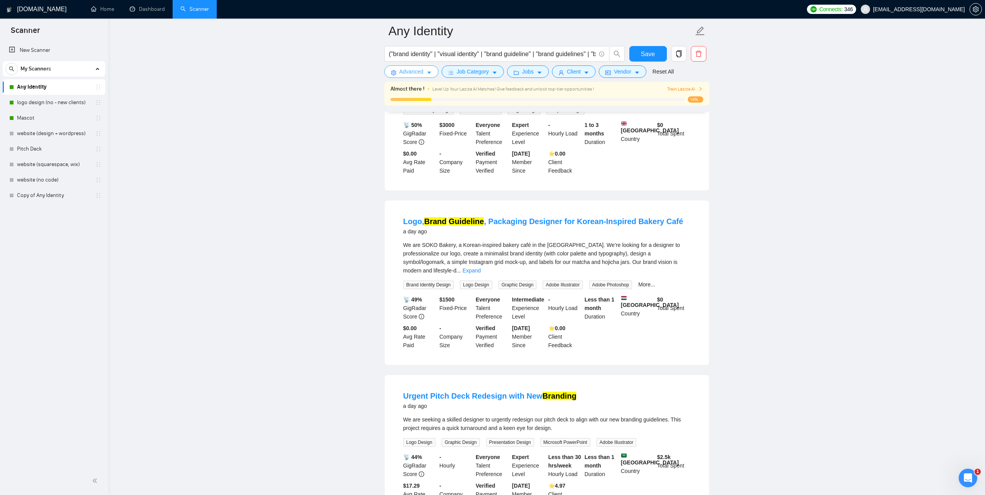
click at [414, 72] on span "Advanced" at bounding box center [412, 71] width 24 height 9
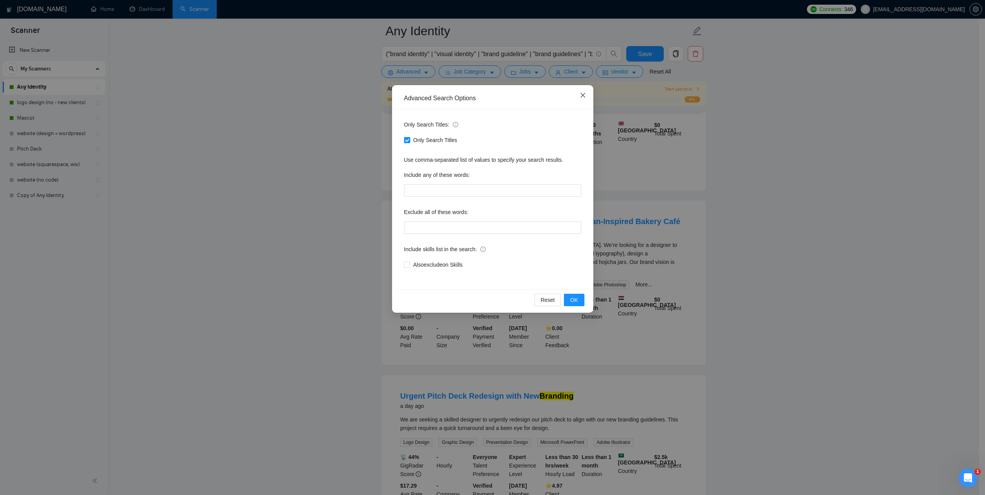
click at [581, 96] on icon "close" at bounding box center [583, 95] width 6 height 6
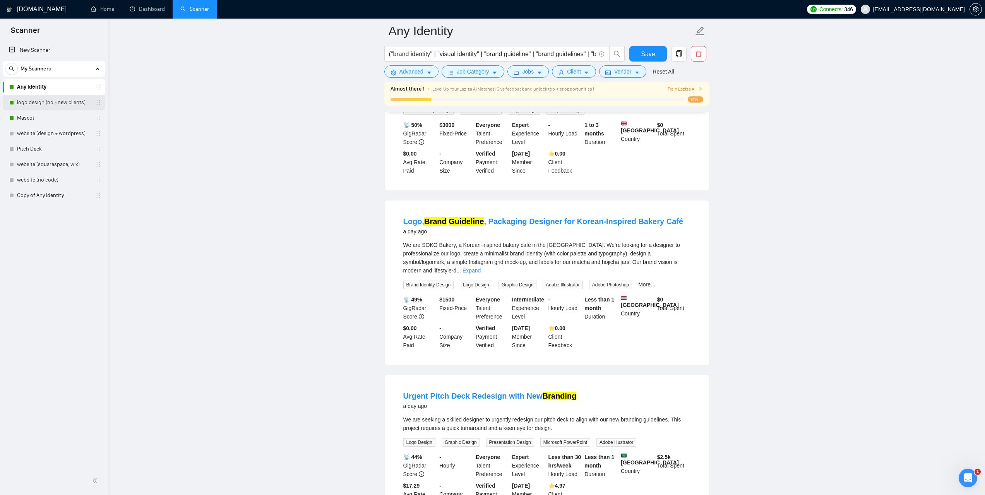
click at [57, 103] on link "logo design (no - new clients)" at bounding box center [54, 102] width 74 height 15
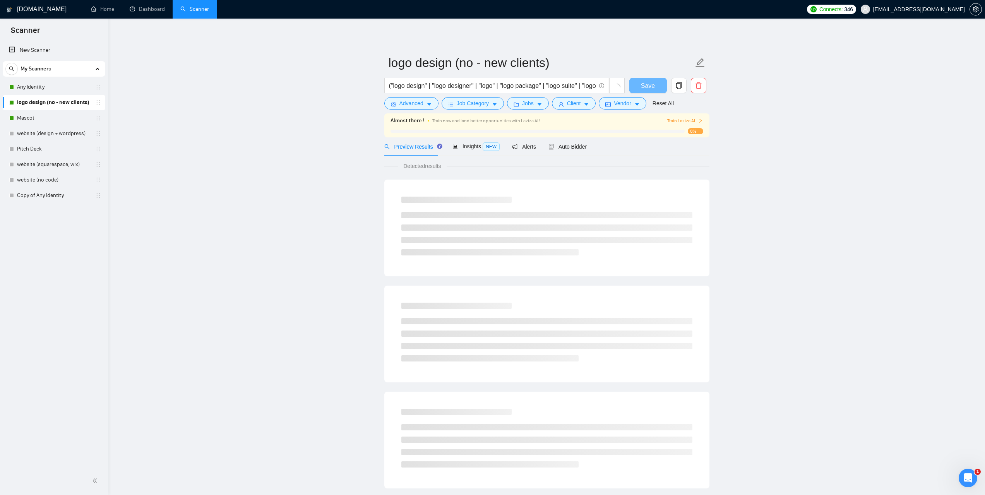
click at [51, 86] on link "Any Identity" at bounding box center [54, 86] width 74 height 15
click at [422, 109] on button "Advanced" at bounding box center [411, 103] width 54 height 12
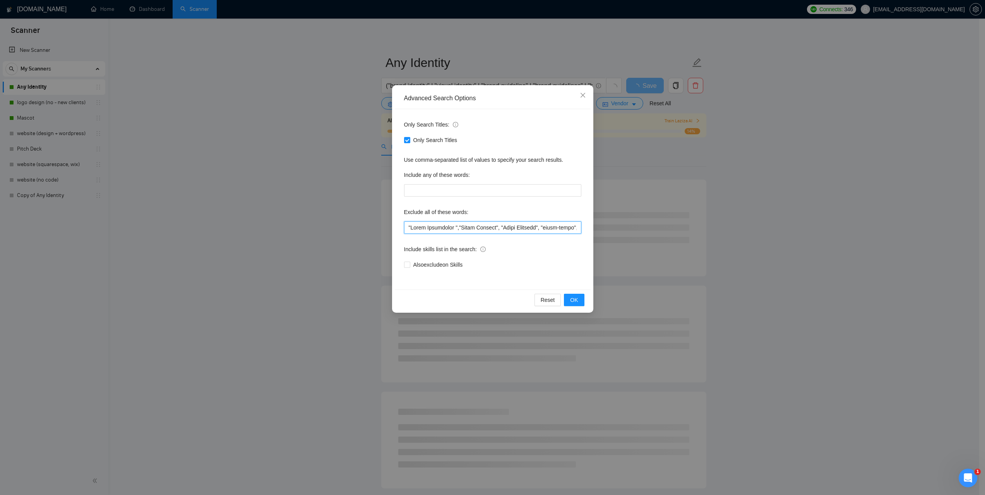
click at [468, 227] on input "text" at bounding box center [492, 227] width 177 height 12
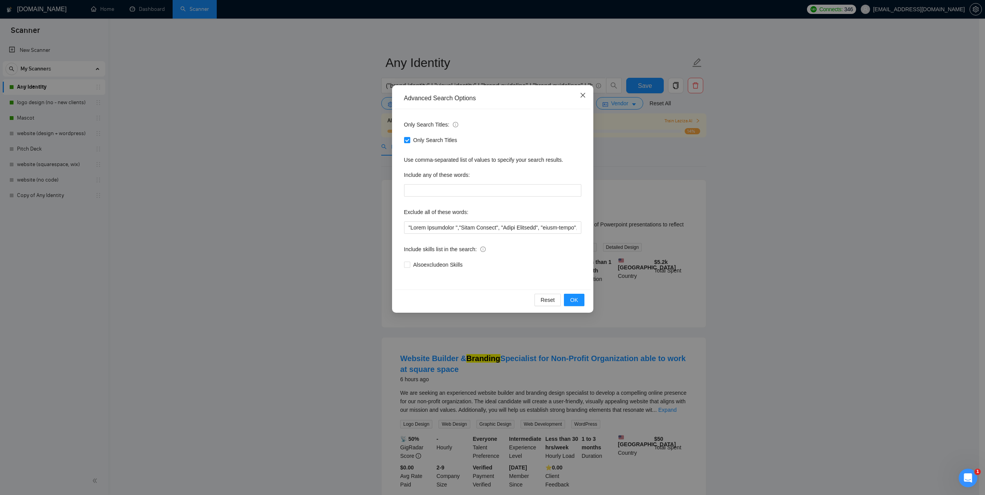
click at [584, 95] on icon "close" at bounding box center [582, 95] width 5 height 5
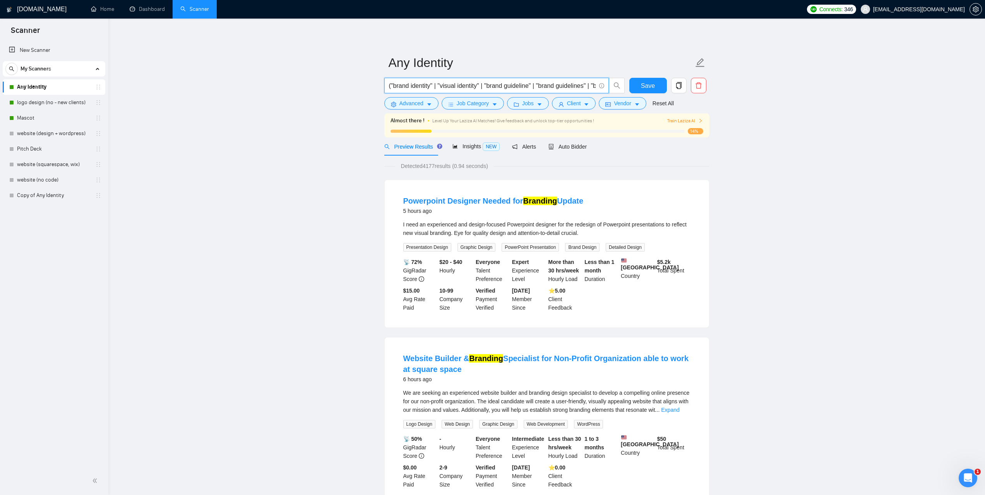
click at [517, 84] on input "("brand identity" | "visual identity" | "brand guideline" | "brand guidelines" …" at bounding box center [492, 86] width 207 height 10
paste input "Logo, Brand Guideline, Packaging Designer for Korean-Inspired Bakery Café"
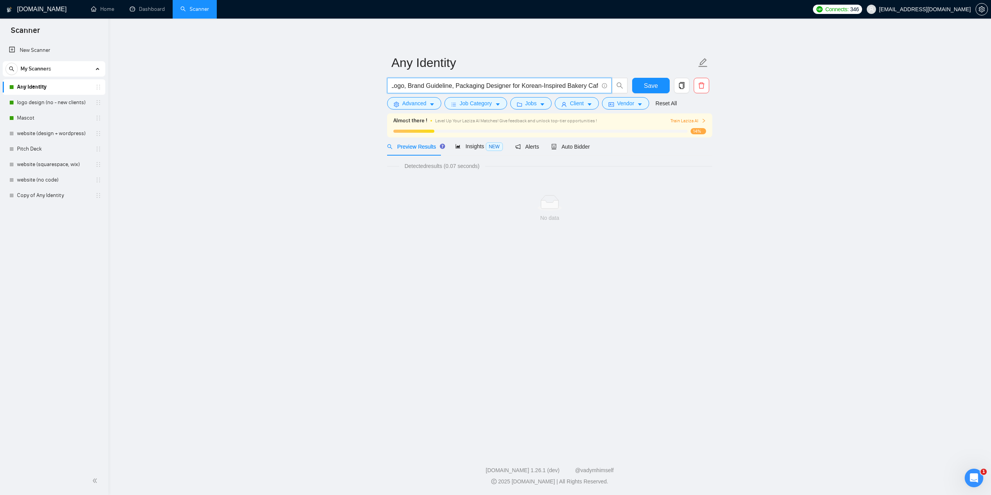
type input ""Logo, Brand Guideline, Packaging Designer for Korean-Inspired Bakery Café""
click at [426, 108] on button "Advanced" at bounding box center [414, 103] width 54 height 12
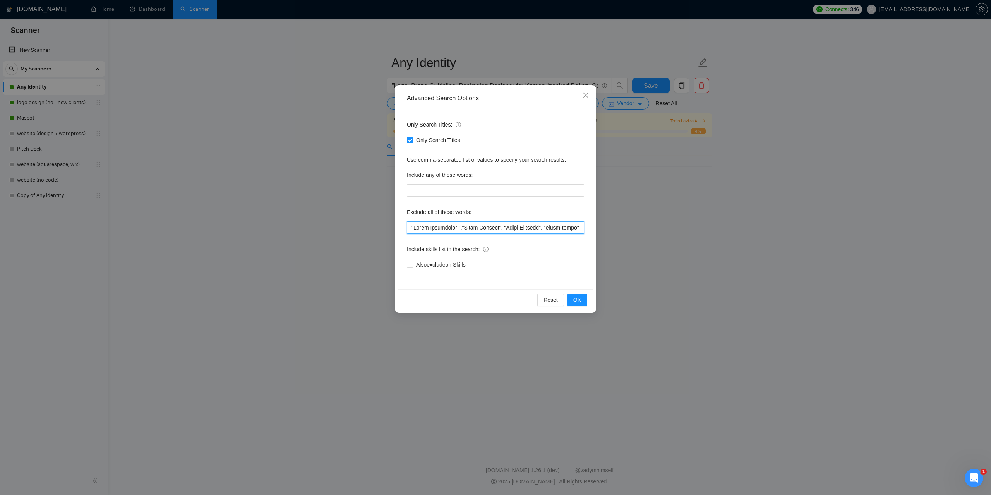
click at [516, 225] on input "text" at bounding box center [495, 227] width 177 height 12
paste input ""Brand Strategist ","Video Editing", "Match Branding", "print-ready", "final to…"
type input ""Brand Strategist ","Video Editing", "Match Branding", "print-ready", "final to…"
click at [581, 302] on button "OK" at bounding box center [577, 300] width 20 height 12
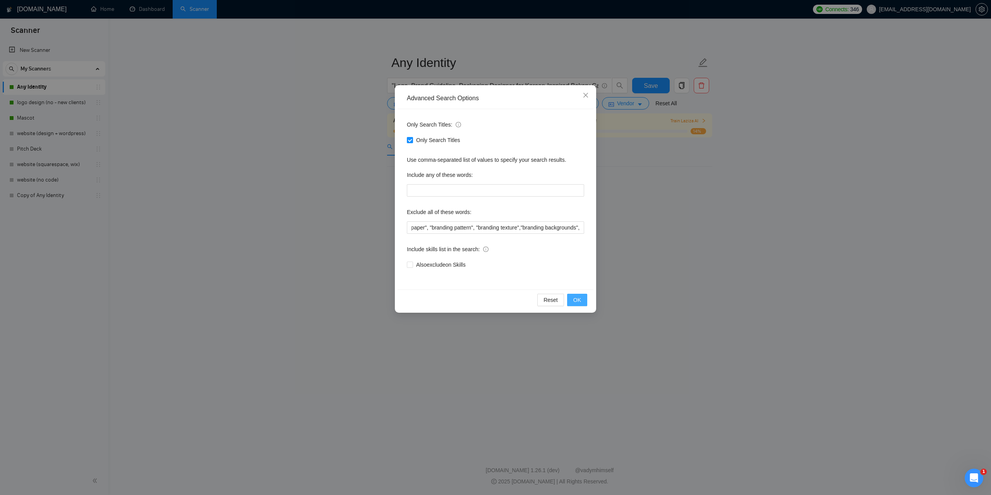
scroll to position [0, 0]
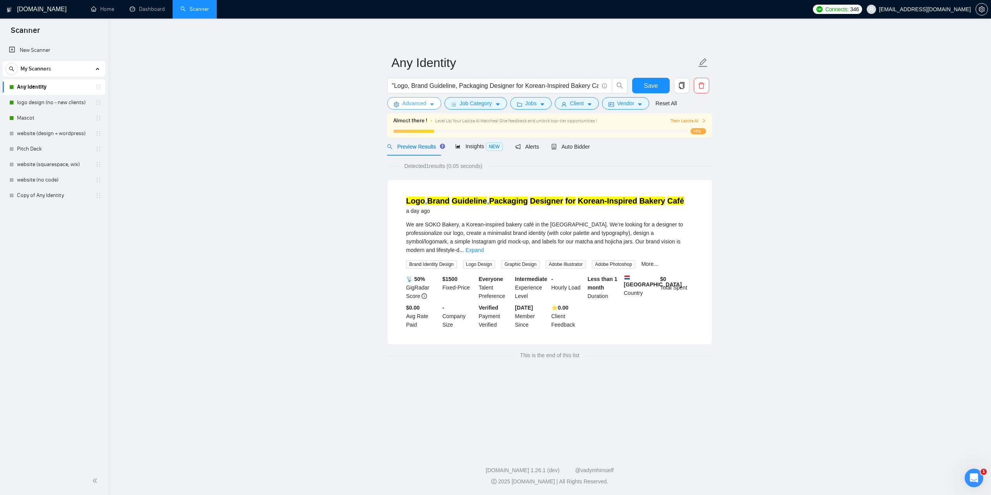
click at [432, 108] on button "Advanced" at bounding box center [414, 103] width 54 height 12
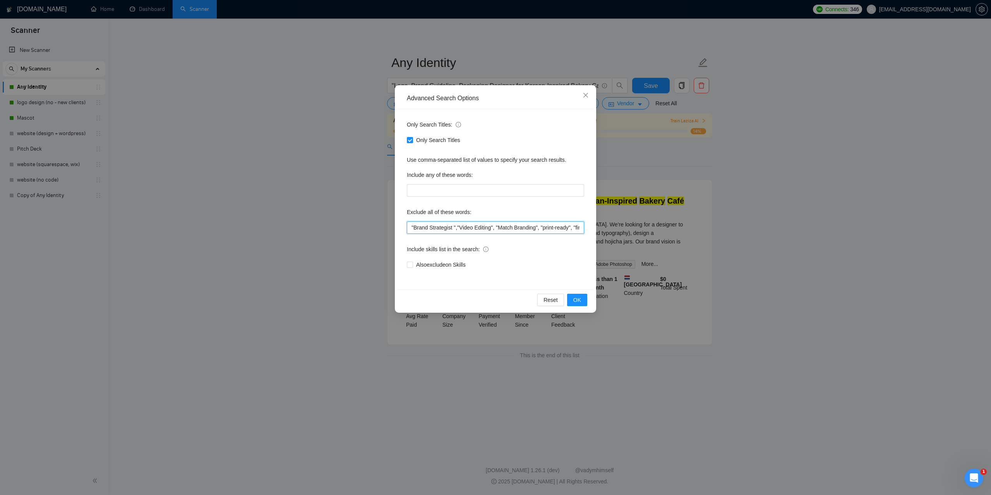
click at [507, 223] on input ""Brand Strategist ","Video Editing", "Match Branding", "print-ready", "final to…" at bounding box center [495, 227] width 177 height 12
paste input ""follows brand guidelines", "Instagram", "Facebook", "E-Mail Signature", "with …"
type input ""follows brand guidelines", "Instagram", "Facebook", "E-Mail Signature", "with …"
click at [572, 300] on button "OK" at bounding box center [577, 300] width 20 height 12
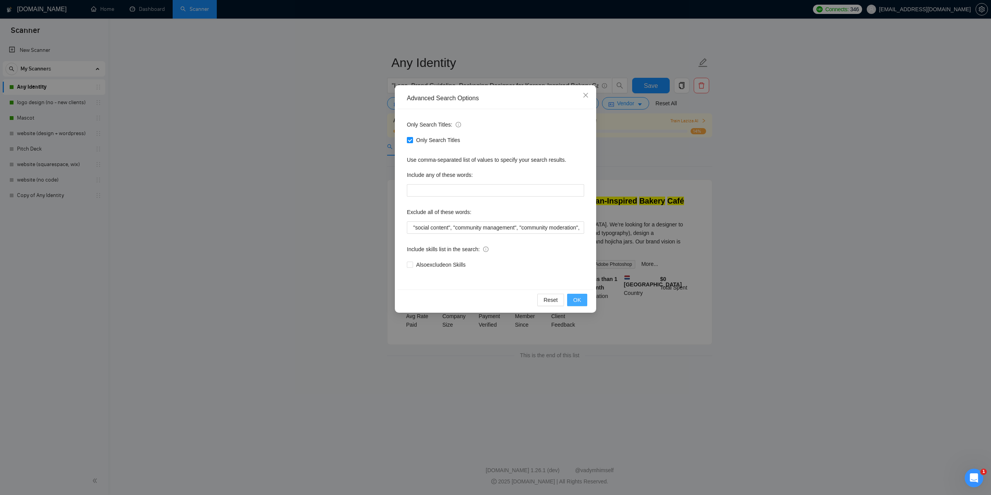
scroll to position [0, 0]
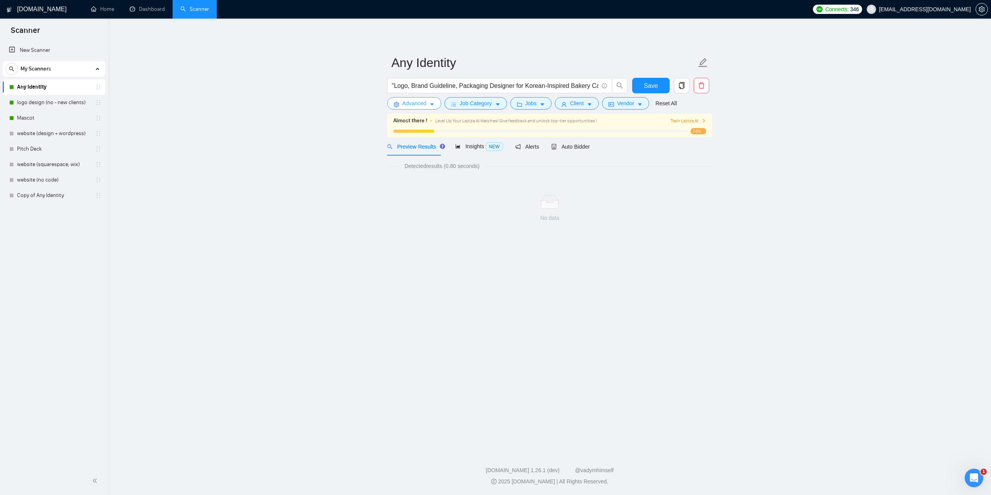
click at [434, 102] on icon "caret-down" at bounding box center [431, 104] width 5 height 5
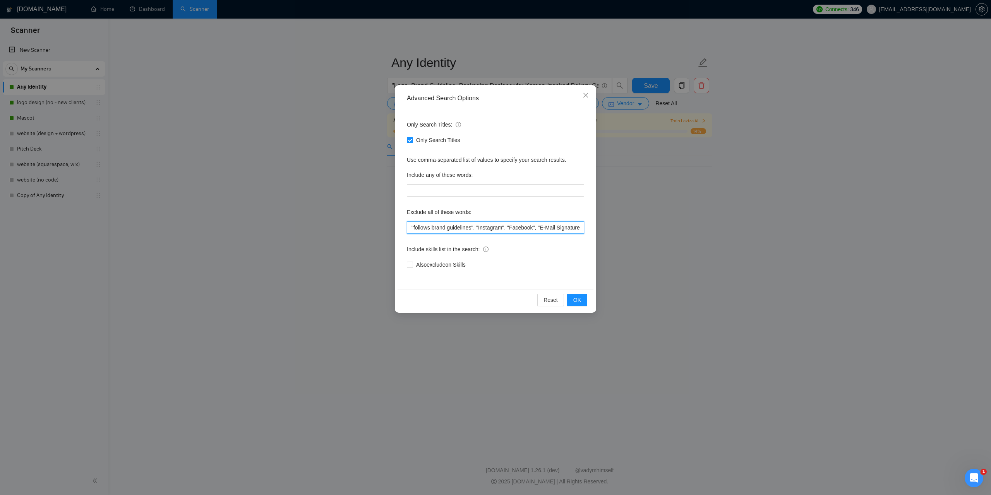
click at [511, 230] on input ""follows brand guidelines", "Instagram", "Facebook", "E-Mail Signature", "with …" at bounding box center [495, 227] width 177 height 12
paste input ""content strategy", "content planning", "content calendar", "moderation", "post…"
type input ""content strategy", "content planning", "content calendar", "moderation", "post…"
click at [571, 299] on button "OK" at bounding box center [577, 300] width 20 height 12
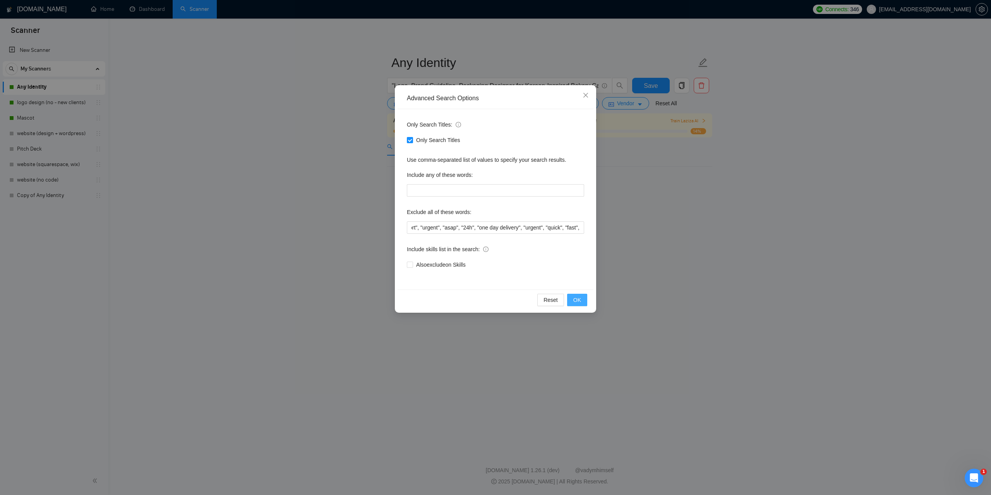
scroll to position [0, 0]
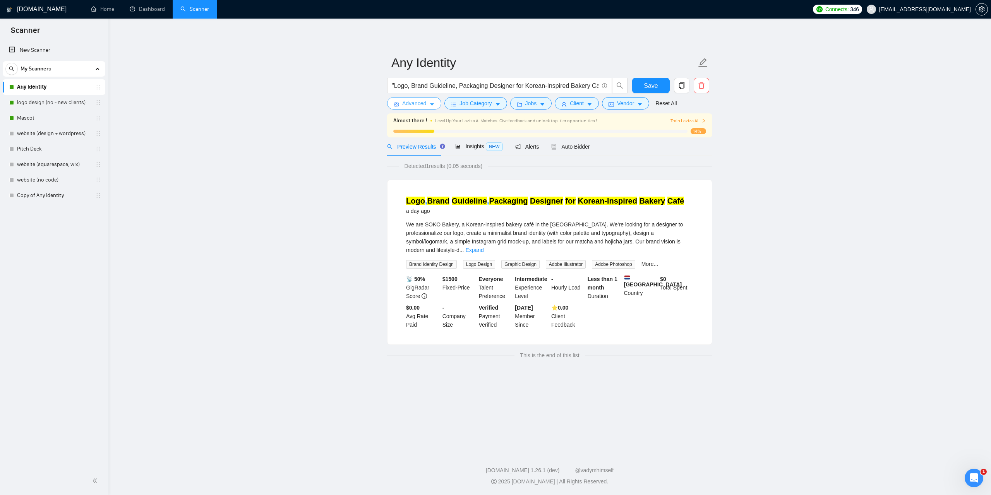
click at [431, 108] on button "Advanced" at bounding box center [414, 103] width 54 height 12
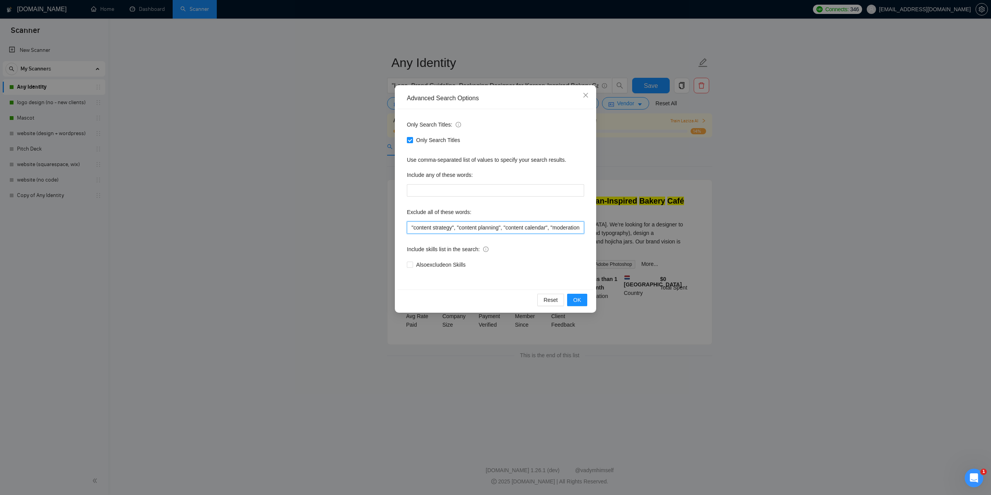
drag, startPoint x: 515, startPoint y: 227, endPoint x: 542, endPoint y: 244, distance: 32.3
click at [515, 227] on input ""content strategy", "content planning", "content calendar", "moderation", "post…" at bounding box center [495, 227] width 177 height 12
paste input ""cheap", "simple logo", "basic logo", "template logo", "Canva", "Photoshop logo…"
type input ""cheap", "simple logo", "basic logo", "template logo", "Canva", "Photoshop logo…"
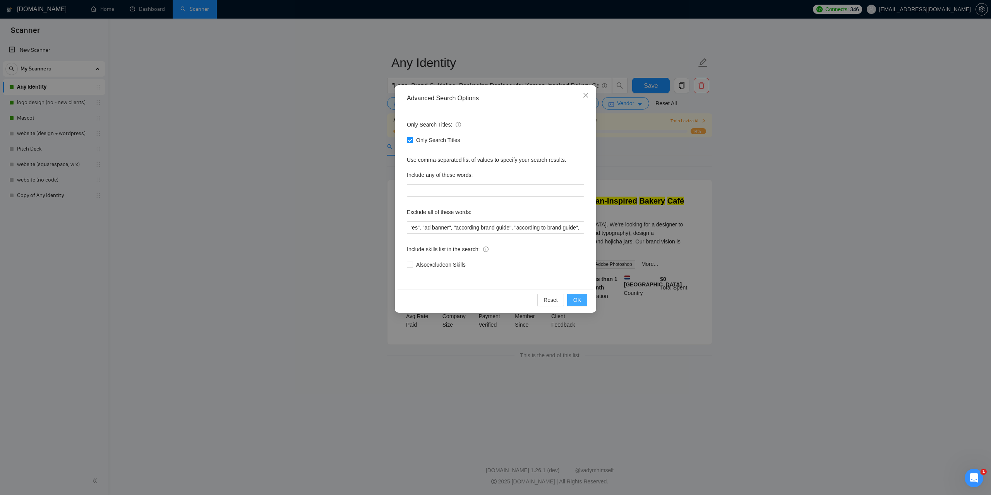
scroll to position [0, 0]
click at [576, 297] on span "OK" at bounding box center [577, 300] width 8 height 9
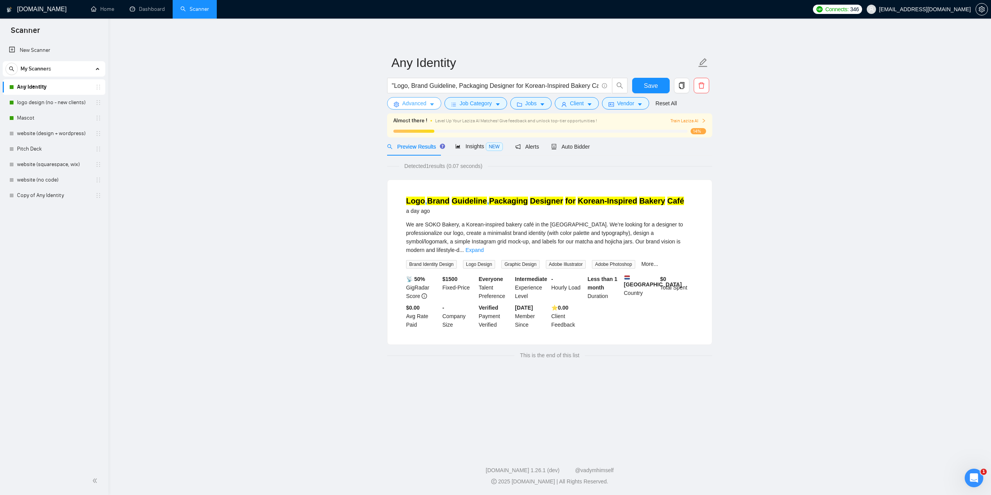
click at [430, 105] on icon "caret-down" at bounding box center [431, 104] width 5 height 5
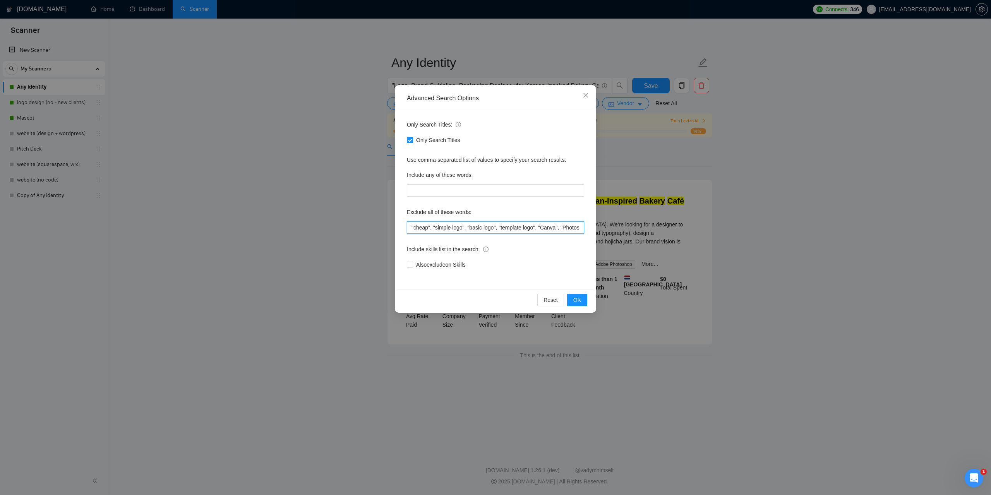
click at [493, 228] on input ""cheap", "simple logo", "basic logo", "template logo", "Canva", "Photoshop logo…" at bounding box center [495, 227] width 177 height 12
paste input ""follow brand guide", "follow brand guideline", "follow brand guidelines", "fol…"
type input ""follow brand guide", "follow brand guideline", "follow brand guidelines", "fol…"
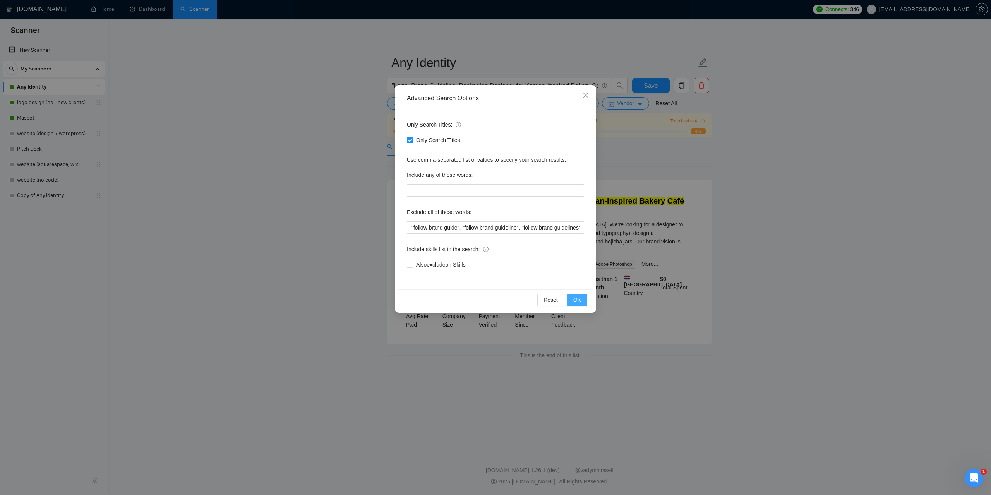
click at [577, 296] on span "OK" at bounding box center [577, 300] width 8 height 9
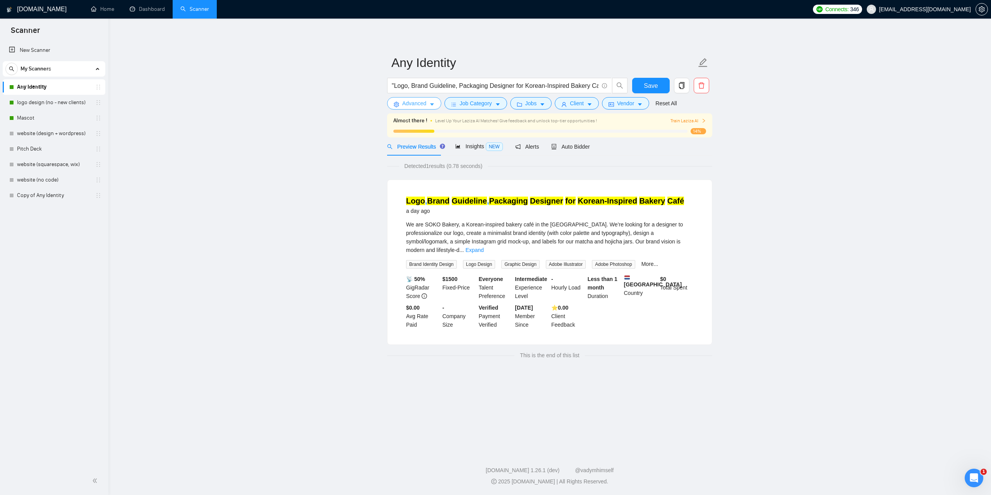
click at [432, 104] on icon "caret-down" at bounding box center [432, 105] width 4 height 2
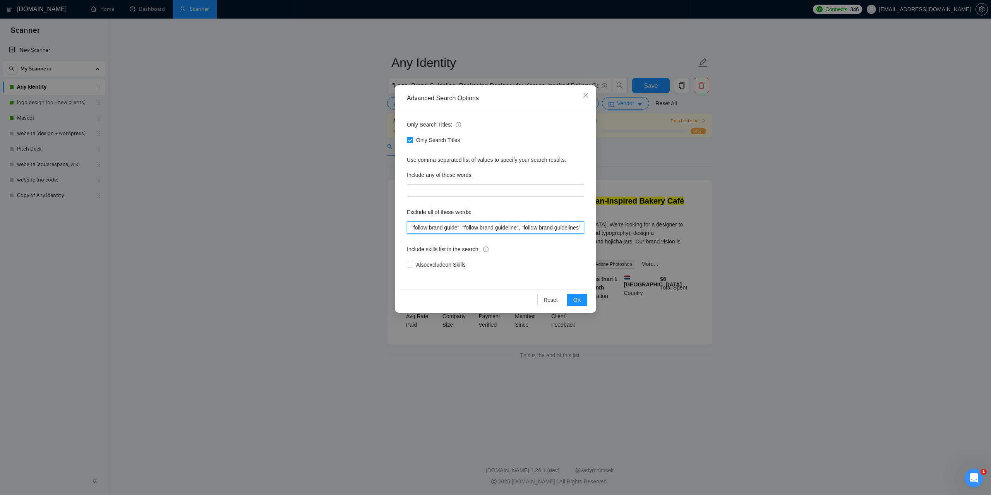
click at [496, 228] on input ""follow brand guide", "follow brand guideline", "follow brand guidelines", "fol…" at bounding box center [495, 227] width 177 height 12
paste input ""follows brand guidelines", "Instagram", "Facebook", "E-Mail Signature", "with …"
type input ""follows brand guidelines", "Instagram", "Facebook", "E-Mail Signature", "with …"
click at [584, 298] on button "OK" at bounding box center [577, 300] width 20 height 12
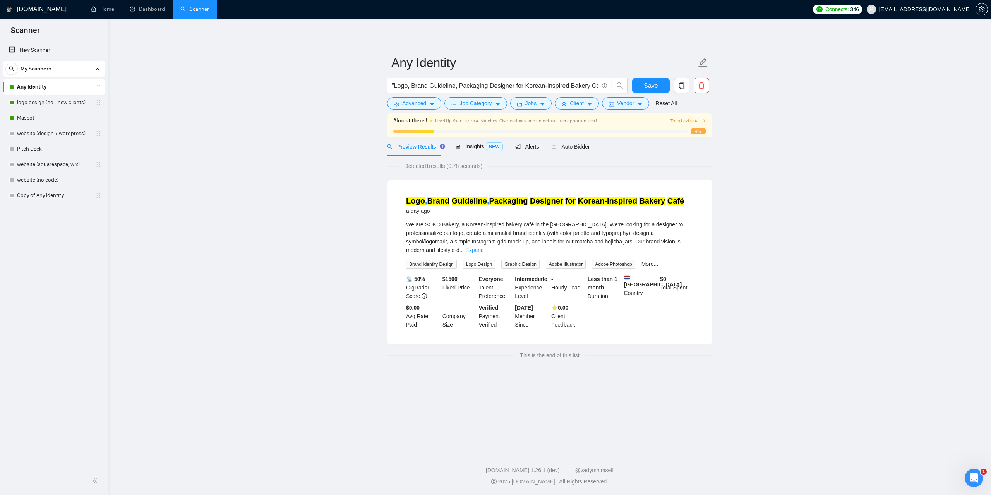
scroll to position [0, 0]
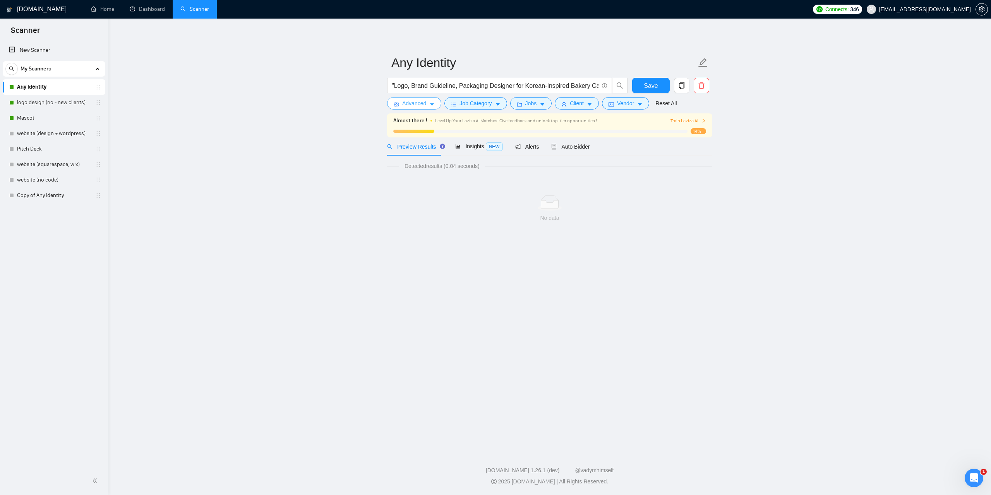
click at [421, 108] on span "Advanced" at bounding box center [414, 103] width 24 height 9
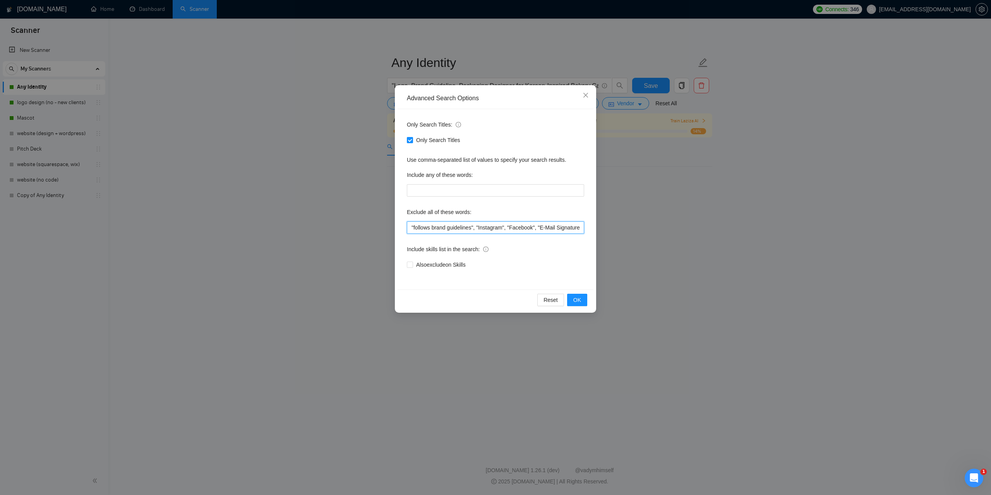
click at [496, 229] on input ""follows brand guidelines", "Instagram", "Facebook", "E-Mail Signature", "with …" at bounding box center [495, 227] width 177 height 12
paste input ""social media posts", "social content", "community management", "community mode…"
type input ""social media posts", "social content", "community management", "community mode…"
click at [580, 301] on span "OK" at bounding box center [577, 300] width 8 height 9
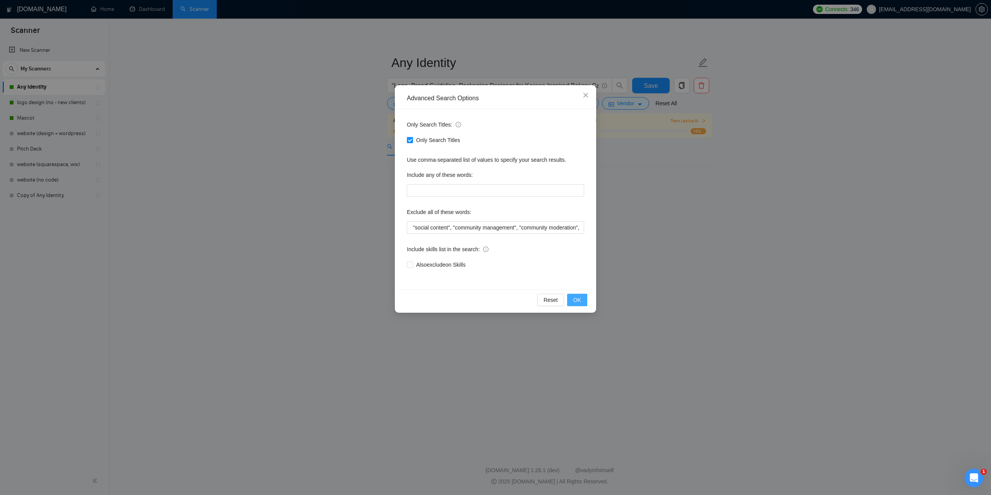
scroll to position [0, 0]
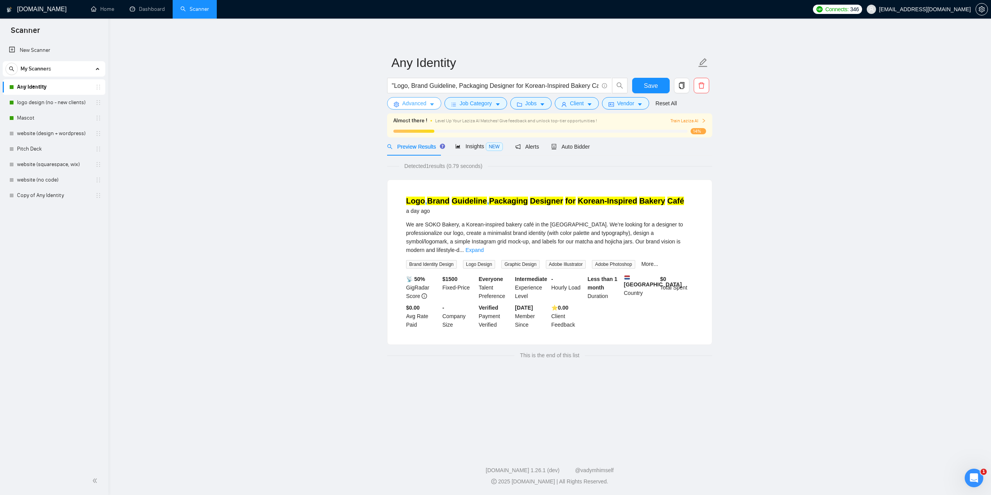
click at [425, 102] on span "Advanced" at bounding box center [414, 103] width 24 height 9
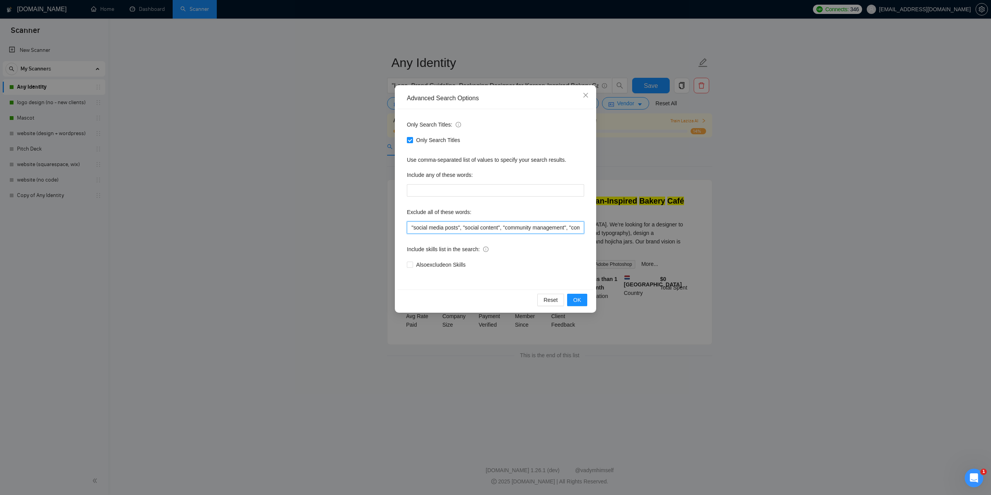
click at [508, 226] on input ""social media posts", "social content", "community management", "community mode…" at bounding box center [495, 227] width 177 height 12
paste input "instagram"
click at [575, 296] on span "OK" at bounding box center [577, 300] width 8 height 9
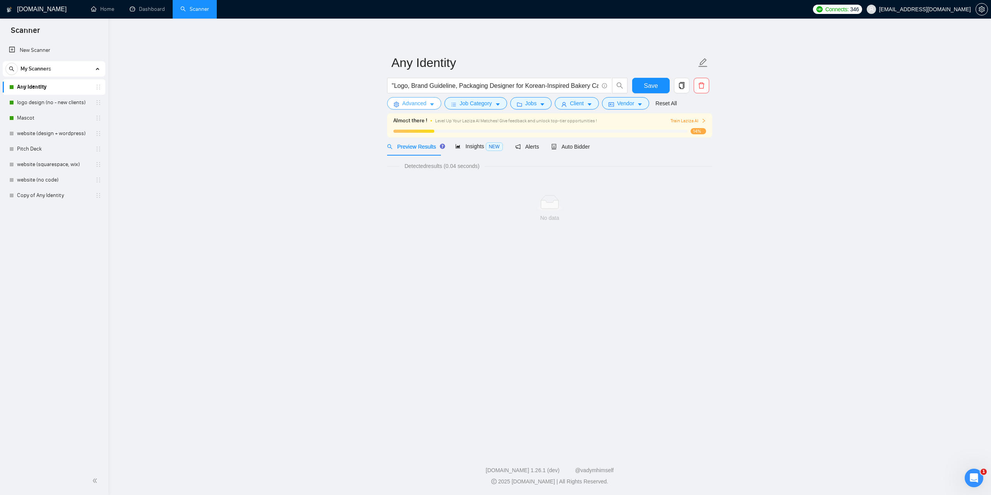
click at [427, 101] on button "Advanced" at bounding box center [414, 103] width 54 height 12
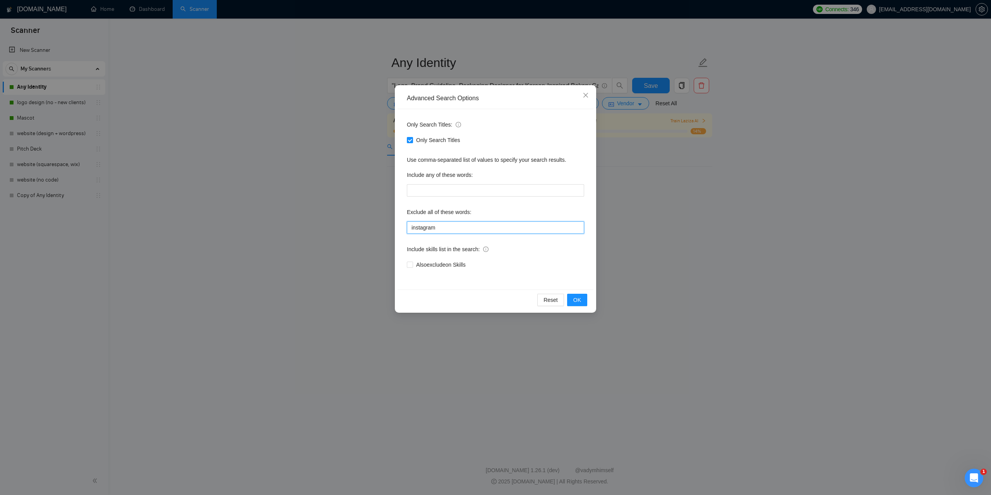
drag, startPoint x: 480, startPoint y: 230, endPoint x: 419, endPoint y: 235, distance: 60.6
click at [382, 232] on div "Advanced Search Options Only Search Titles: Only Search Titles Use comma-separa…" at bounding box center [495, 247] width 991 height 495
paste input ""follows brand guidelines", "Facebook", "E-Mail Signature", "with our branding"…"
type input ""follows brand guidelines", "Facebook", "E-Mail Signature", "with our branding"…"
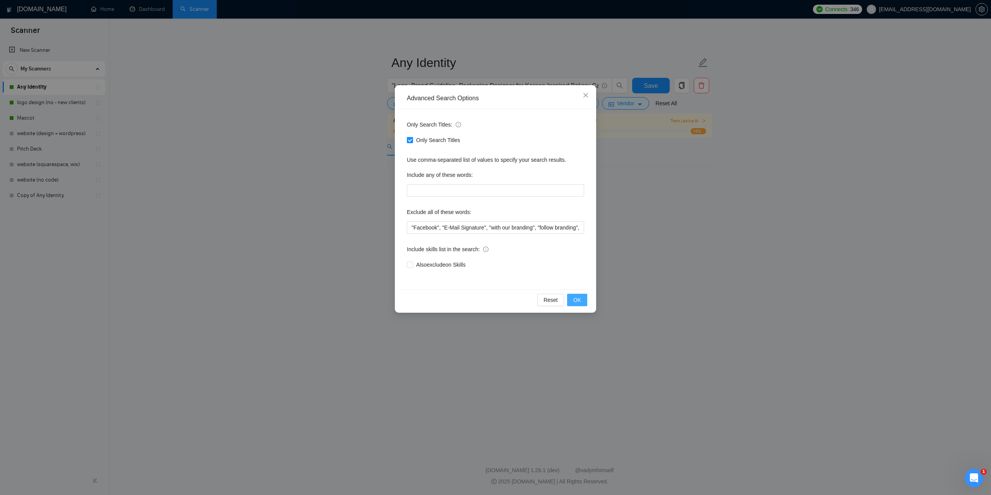
click at [580, 300] on span "OK" at bounding box center [577, 300] width 8 height 9
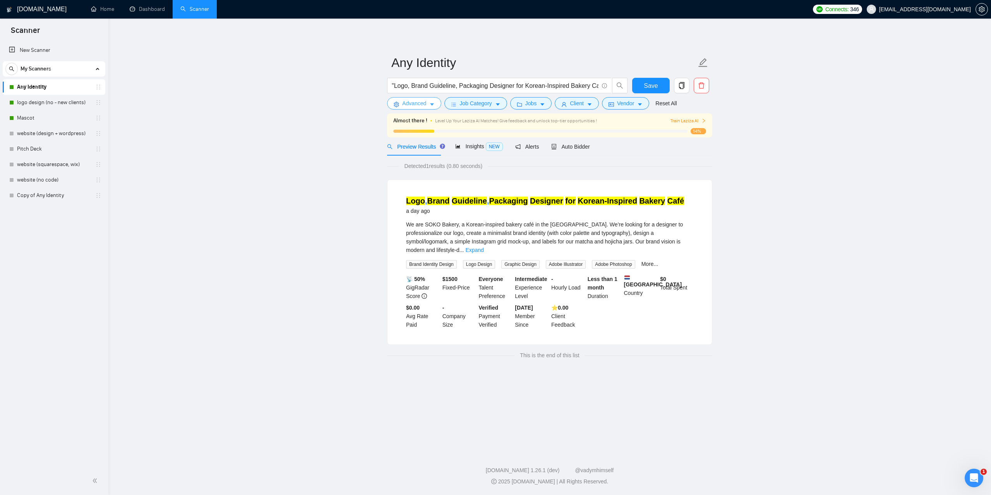
click at [431, 105] on icon "caret-down" at bounding box center [431, 104] width 5 height 5
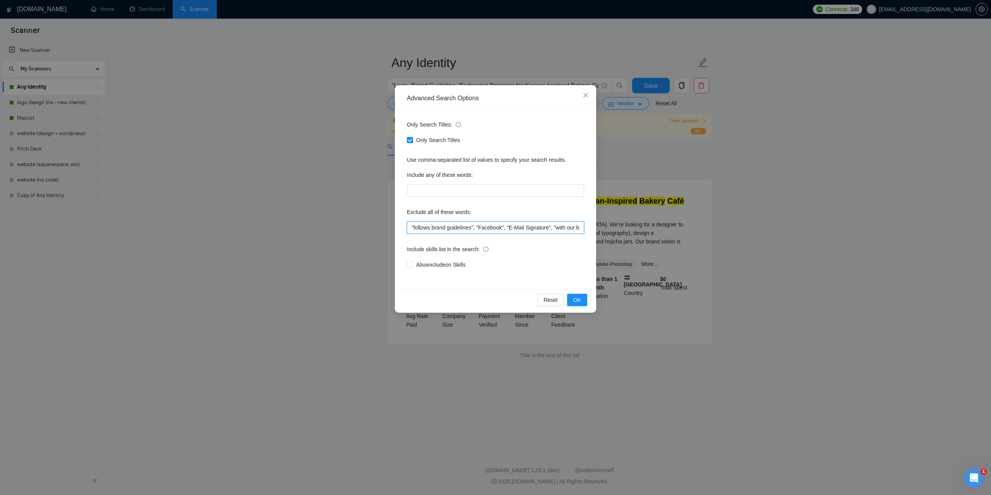
click at [511, 230] on input ""follows brand guidelines", "Facebook", "E-Mail Signature", "with our branding"…" at bounding box center [495, 227] width 177 height 12
paste input ""Brand Strategist ","Video Editing", "Match Branding", "print-ready", "final to…"
type input ""Brand Strategist ","Video Editing", "Match Branding", "print-ready", "final to…"
click at [585, 300] on button "OK" at bounding box center [577, 300] width 20 height 12
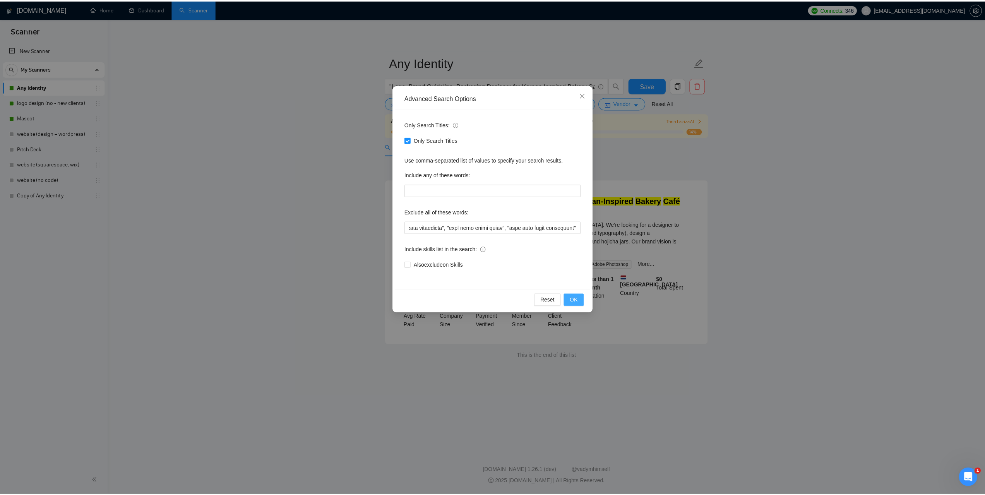
scroll to position [0, 0]
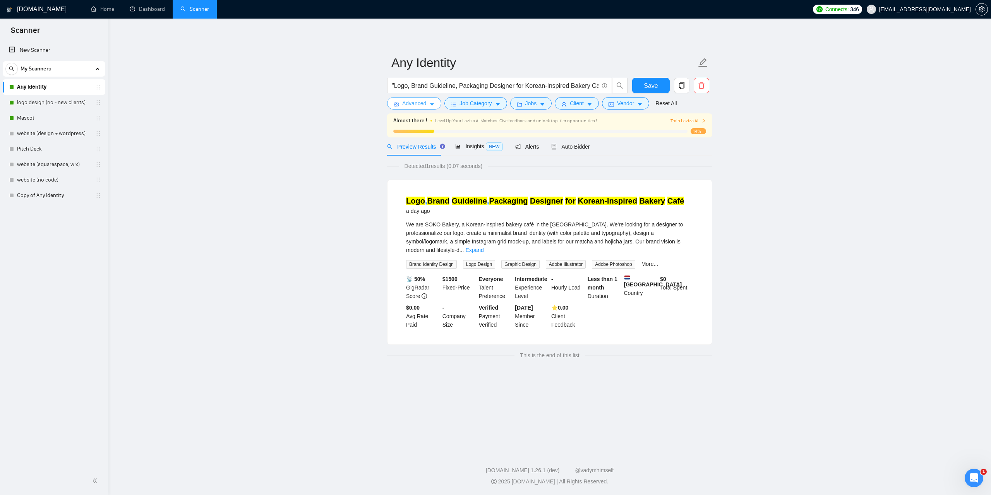
click at [430, 104] on icon "caret-down" at bounding box center [431, 104] width 5 height 5
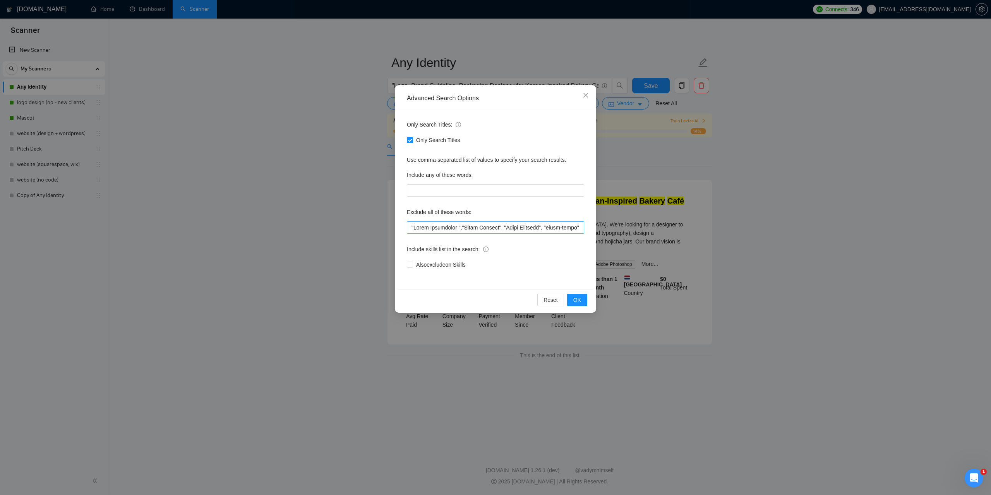
click at [488, 221] on div "Exclude all of these words:" at bounding box center [495, 213] width 177 height 15
click at [487, 230] on input "text" at bounding box center [495, 227] width 177 height 12
click at [585, 93] on icon "close" at bounding box center [586, 95] width 6 height 6
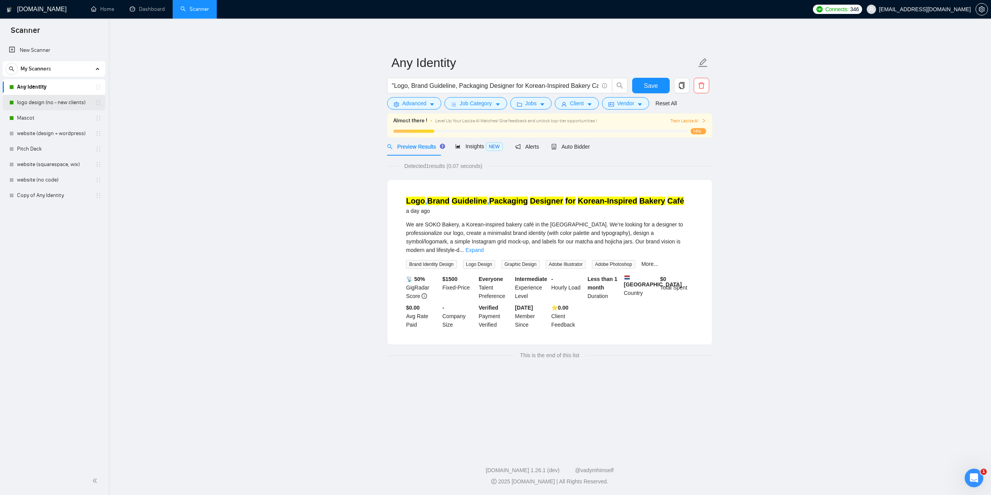
click at [56, 98] on link "logo design (no - new clients)" at bounding box center [54, 102] width 74 height 15
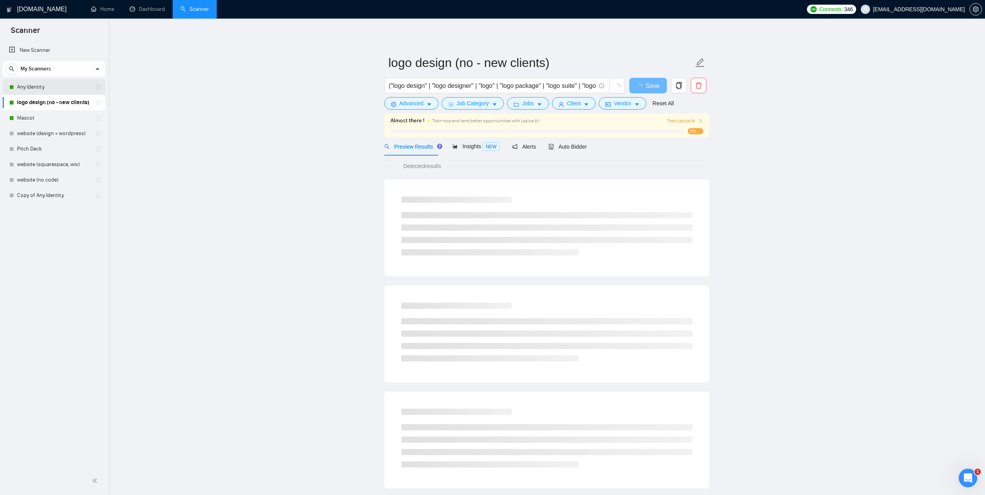
click at [48, 86] on link "Any Identity" at bounding box center [54, 86] width 74 height 15
click at [417, 106] on span "Advanced" at bounding box center [412, 103] width 24 height 9
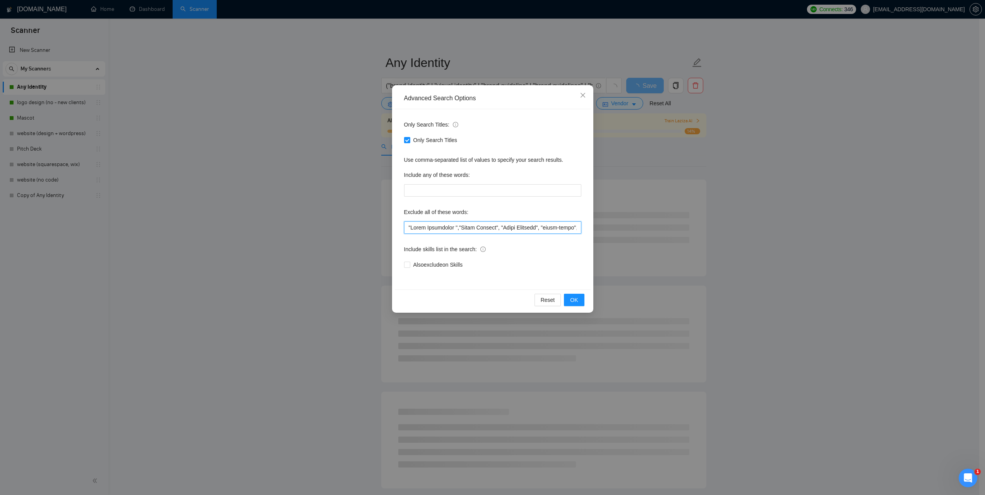
click at [498, 230] on input "text" at bounding box center [492, 227] width 177 height 12
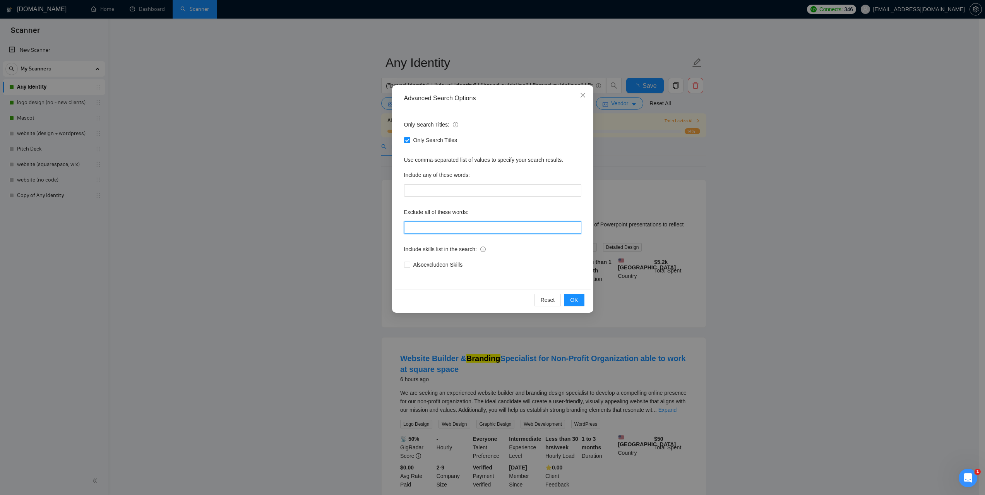
paste input ""Brand Strategist ","Video Editing", "Match Branding", "print-ready", "final to…"
type input ""Brand Strategist ","Video Editing", "Match Branding", "print-ready", "final to…"
click at [575, 302] on span "OK" at bounding box center [574, 300] width 8 height 9
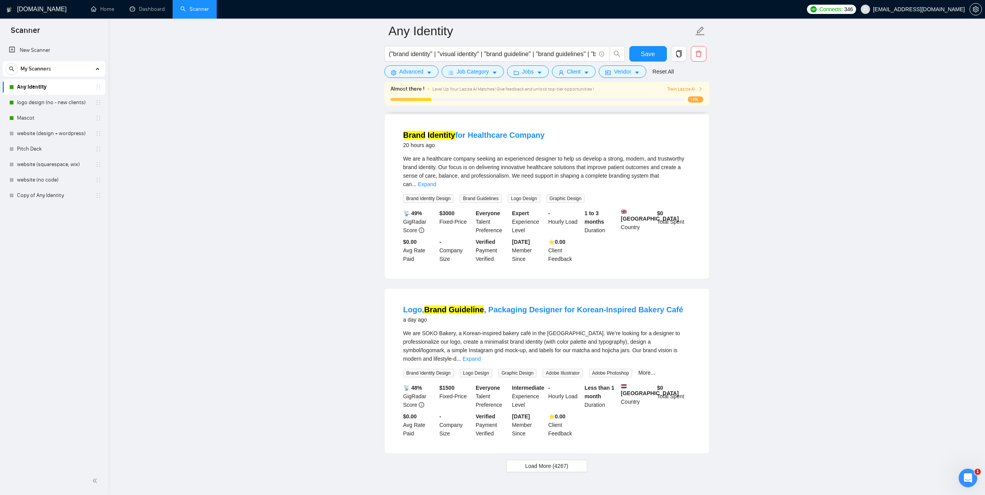
scroll to position [1446, 0]
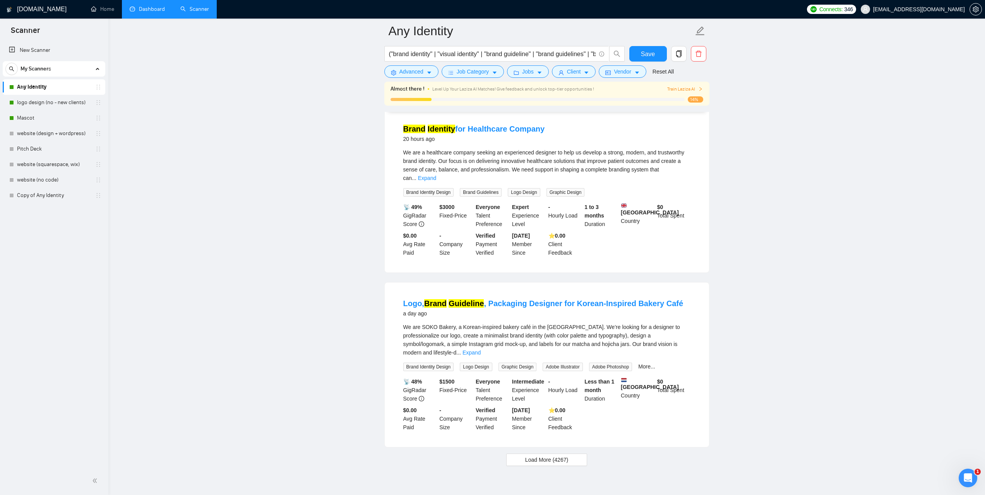
click at [155, 12] on link "Dashboard" at bounding box center [147, 9] width 35 height 7
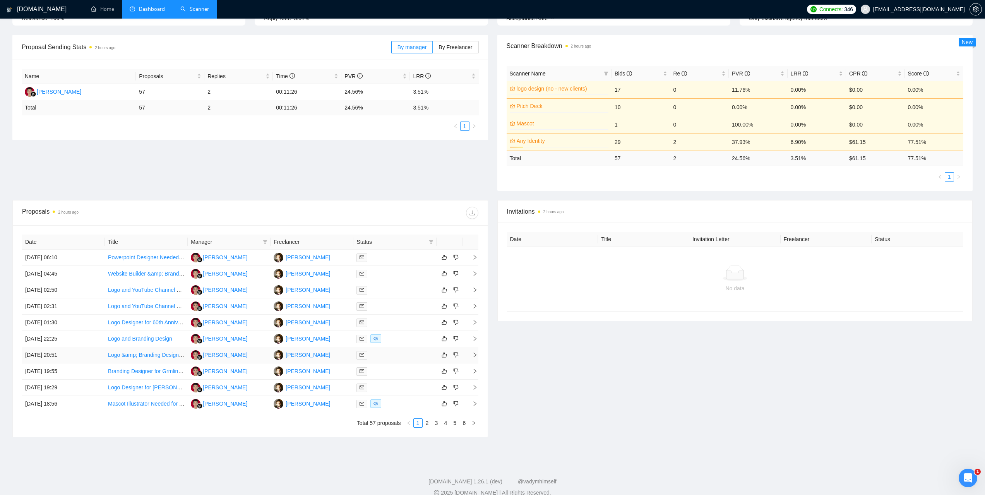
scroll to position [113, 0]
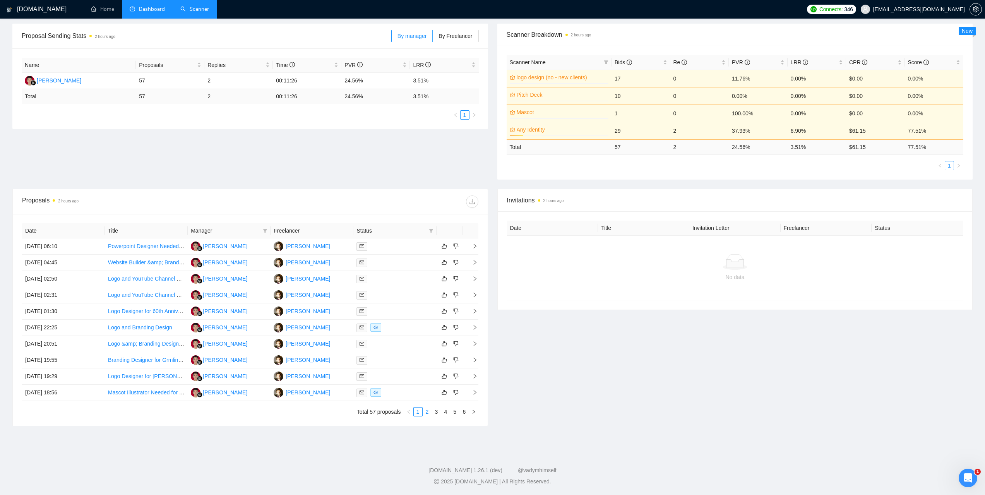
click at [429, 411] on link "2" at bounding box center [427, 412] width 9 height 9
click at [292, 360] on div "Artur Mikhov" at bounding box center [308, 360] width 45 height 9
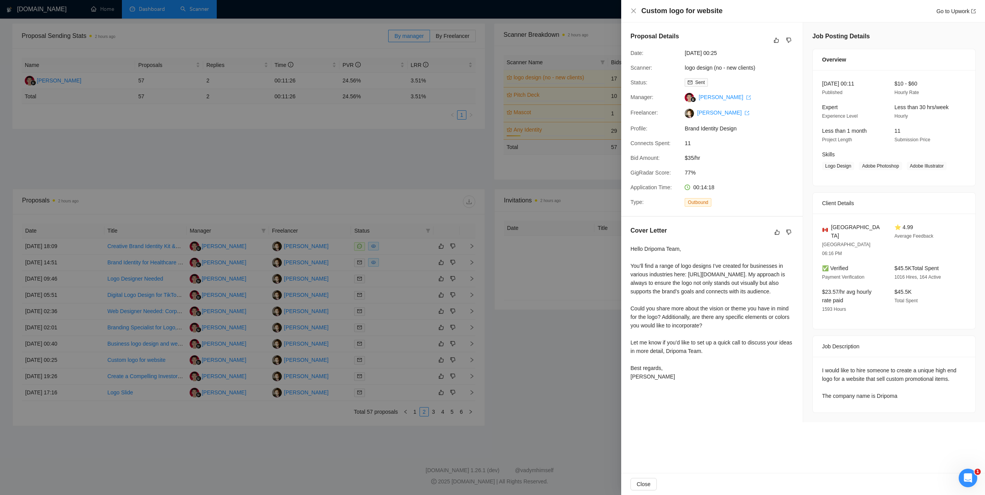
click at [546, 355] on div at bounding box center [492, 247] width 985 height 495
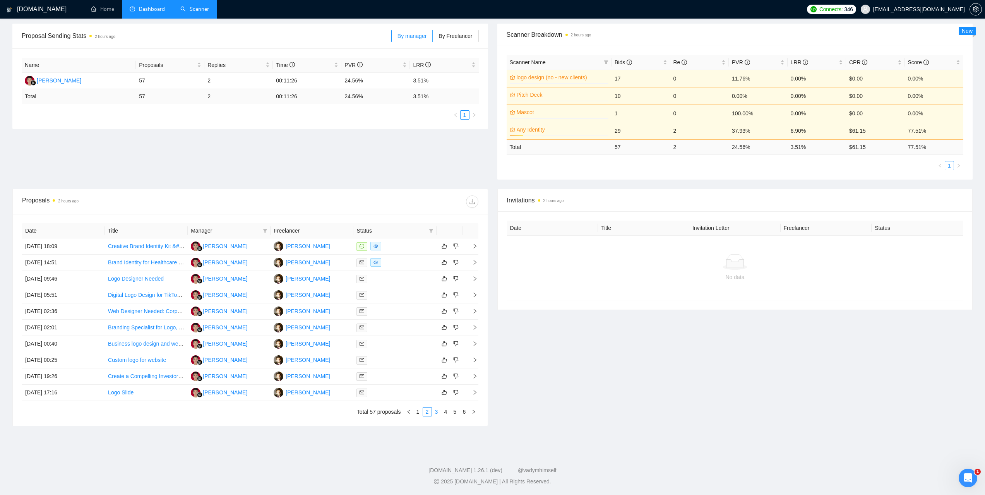
click at [437, 414] on link "3" at bounding box center [436, 412] width 9 height 9
